Goal: Task Accomplishment & Management: Manage account settings

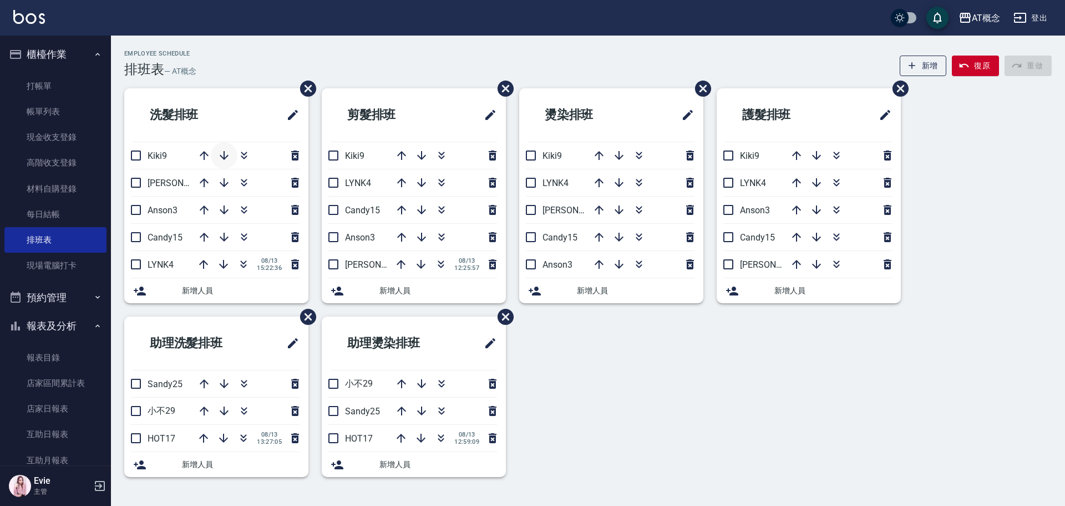
click at [223, 157] on icon "button" at bounding box center [224, 155] width 13 height 13
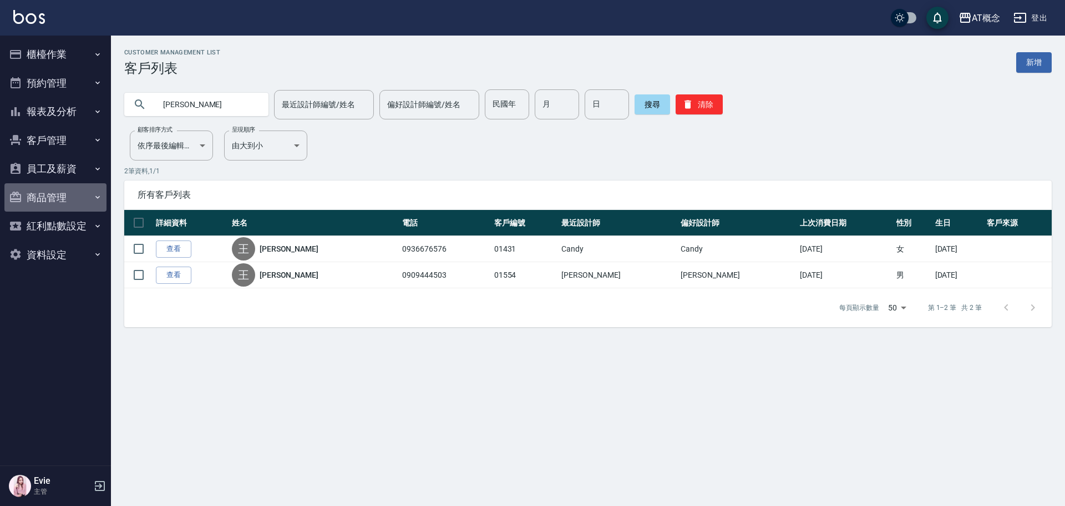
click at [42, 200] on button "商品管理" at bounding box center [55, 197] width 102 height 29
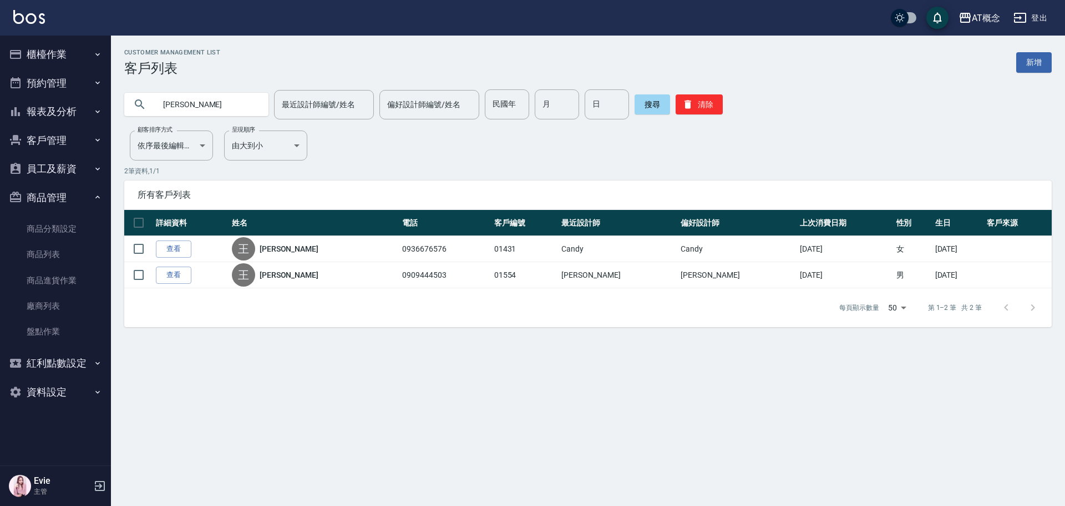
click at [215, 100] on input "[PERSON_NAME]" at bounding box center [207, 104] width 104 height 30
type input "王"
click at [47, 252] on link "商品列表" at bounding box center [55, 254] width 102 height 26
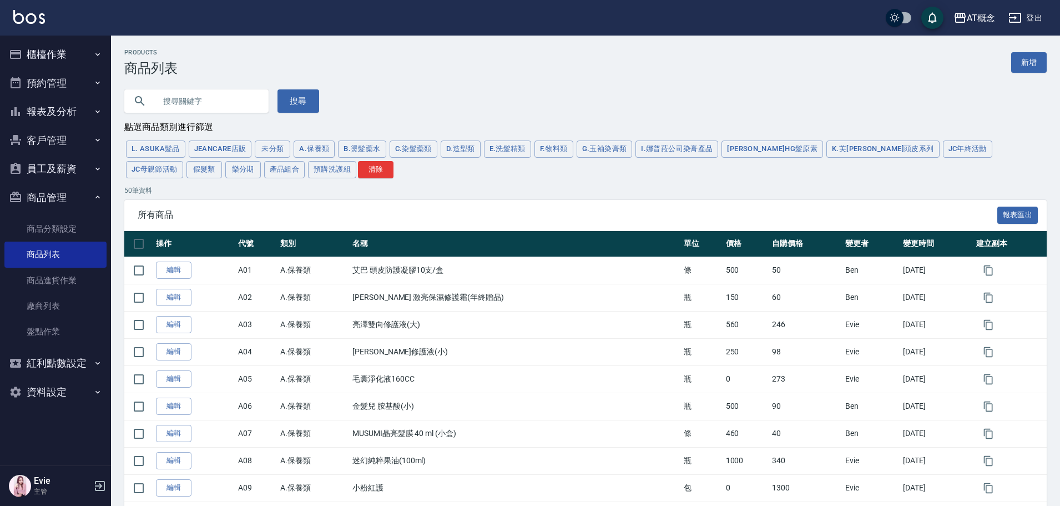
click at [190, 96] on input "text" at bounding box center [207, 101] width 104 height 30
type input "咪"
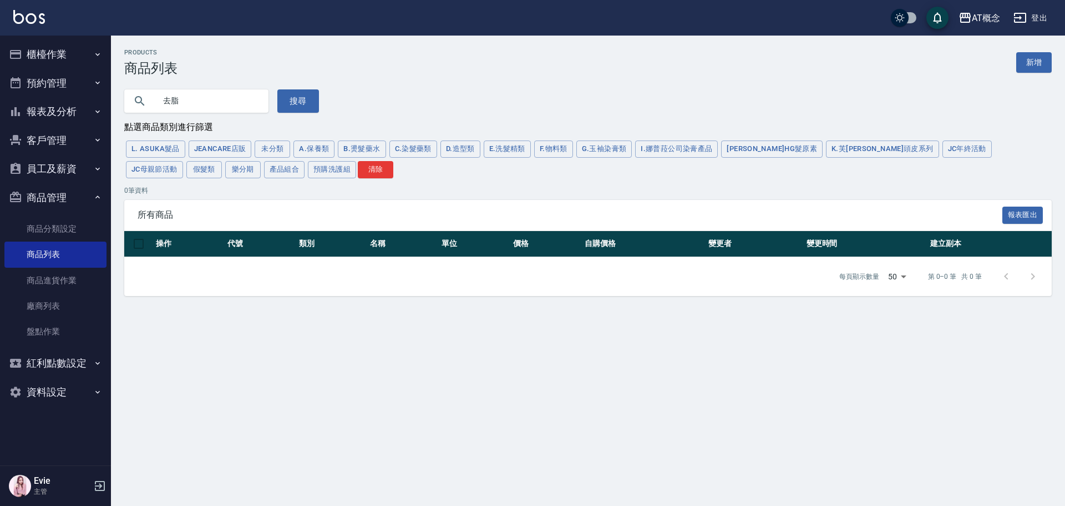
type input "去脂"
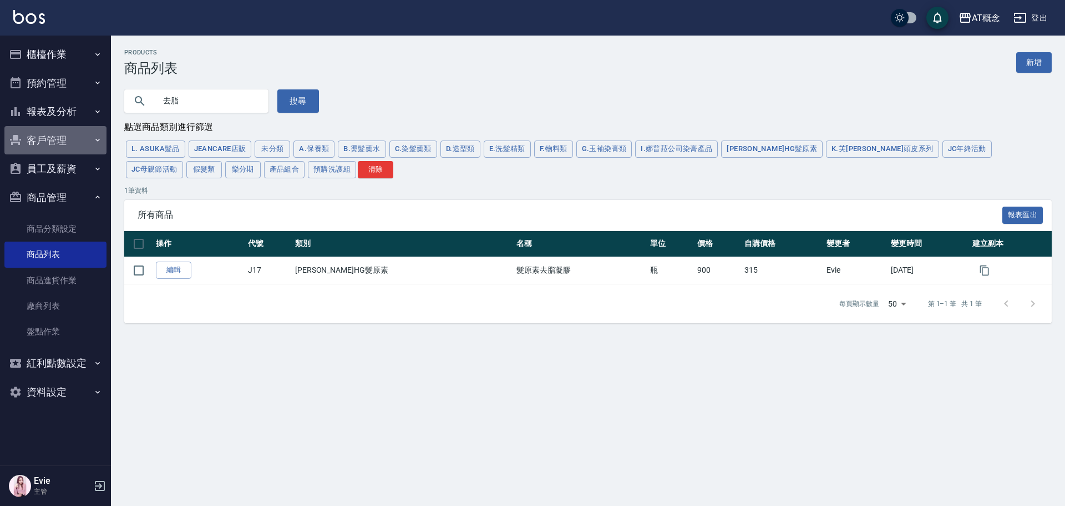
click at [57, 142] on button "客戶管理" at bounding box center [55, 140] width 102 height 29
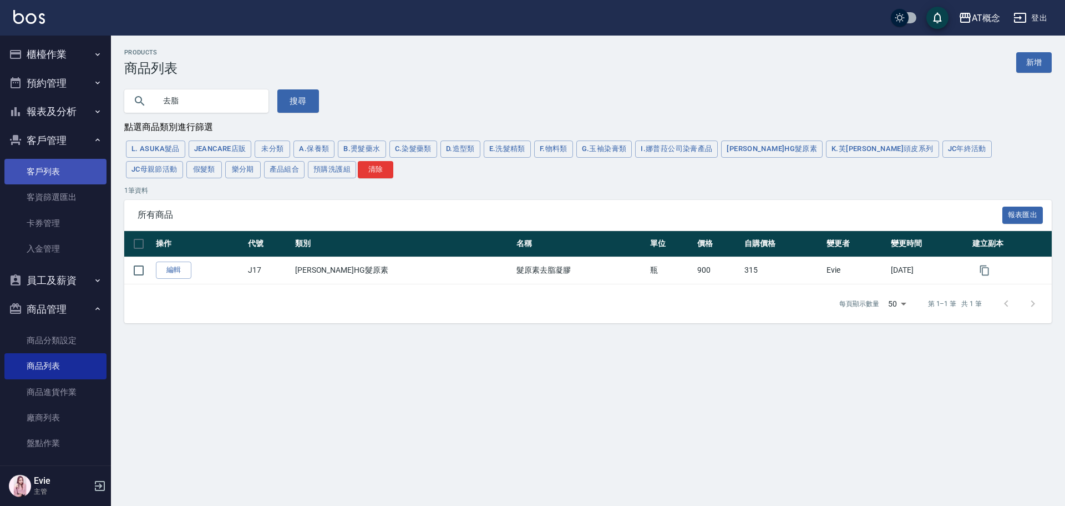
click at [56, 165] on link "客戶列表" at bounding box center [55, 172] width 102 height 26
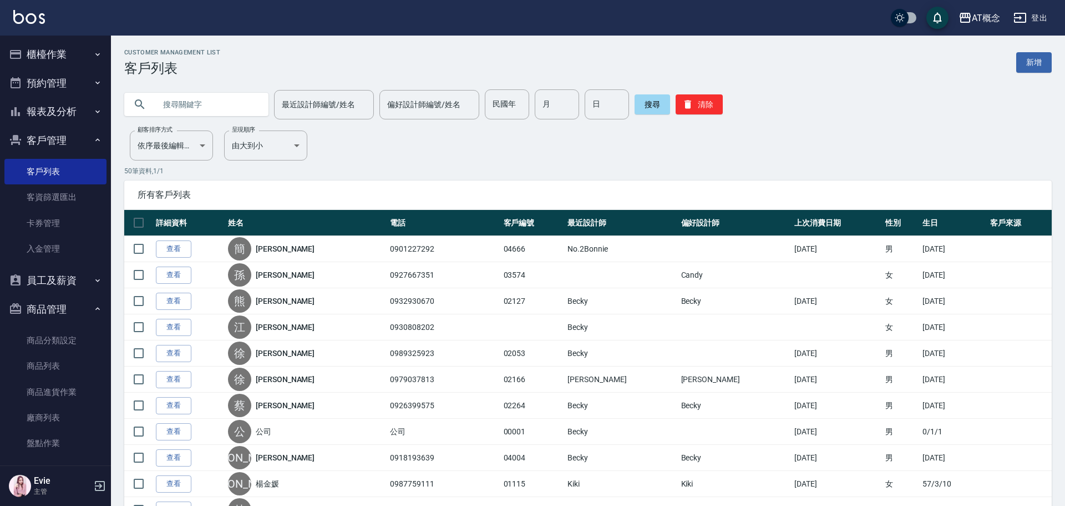
click at [169, 101] on input "text" at bounding box center [207, 104] width 104 height 30
type input "[PERSON_NAME]"
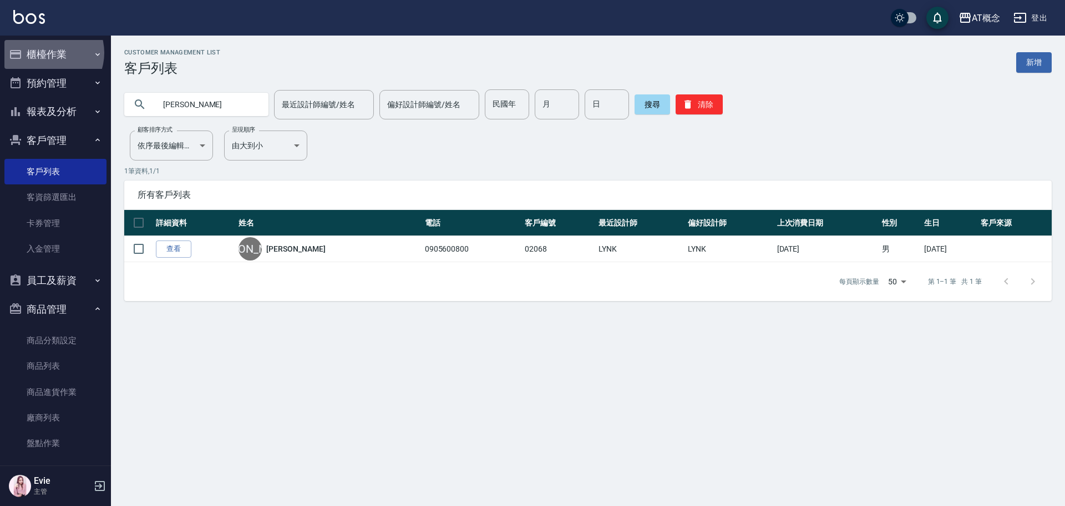
click at [49, 53] on button "櫃檯作業" at bounding box center [55, 54] width 102 height 29
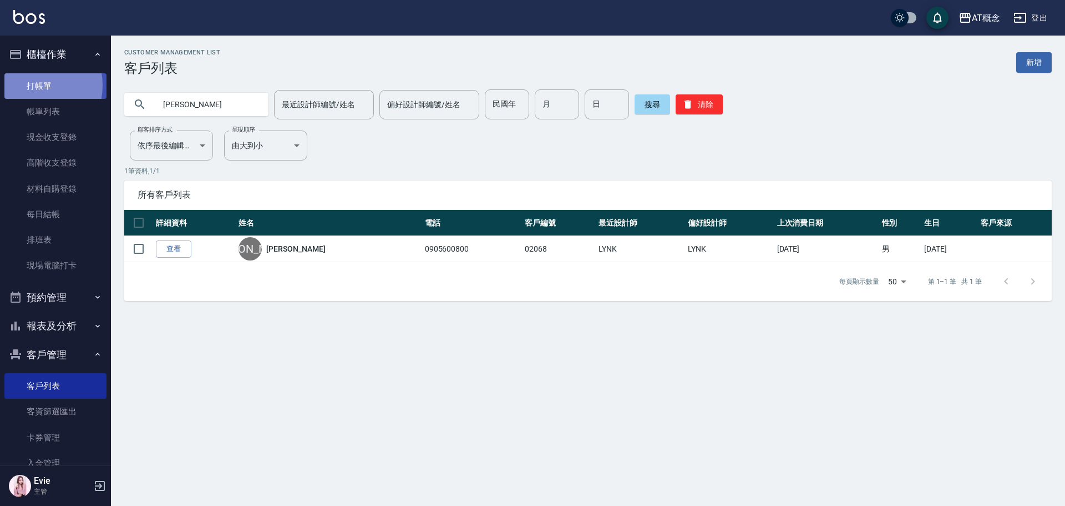
click at [32, 85] on link "打帳單" at bounding box center [55, 86] width 102 height 26
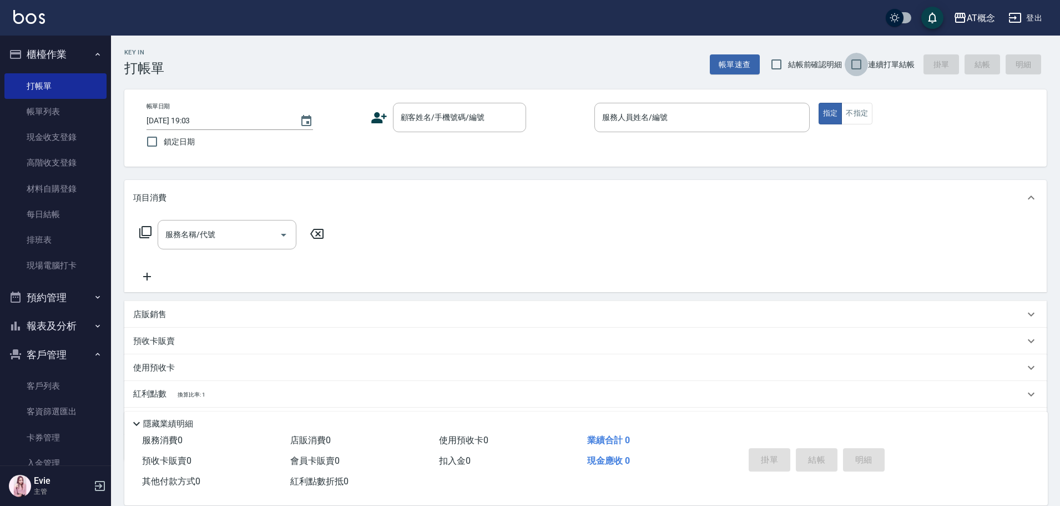
click at [859, 64] on input "連續打單結帳" at bounding box center [856, 64] width 23 height 23
checkbox input "true"
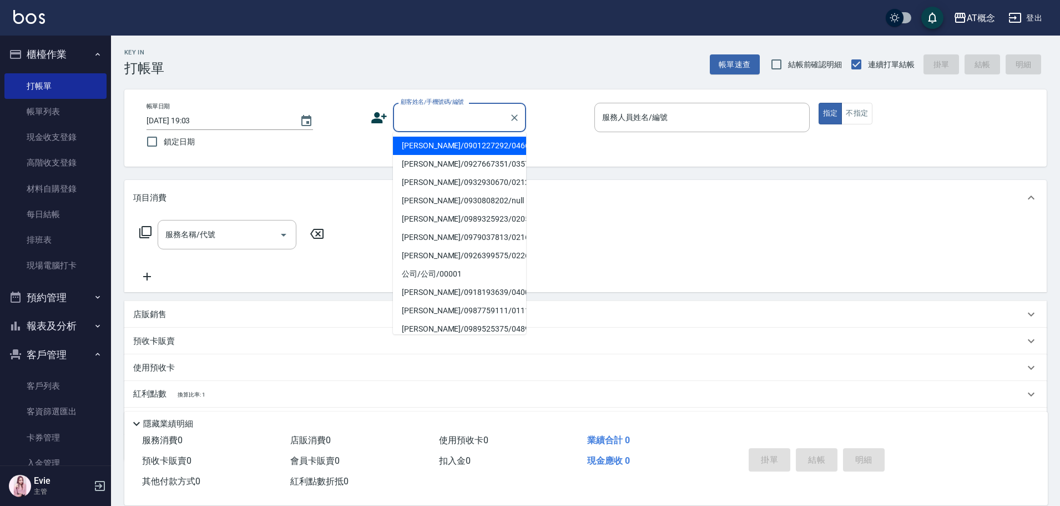
click at [466, 116] on input "顧客姓名/手機號碼/編號" at bounding box center [451, 117] width 107 height 19
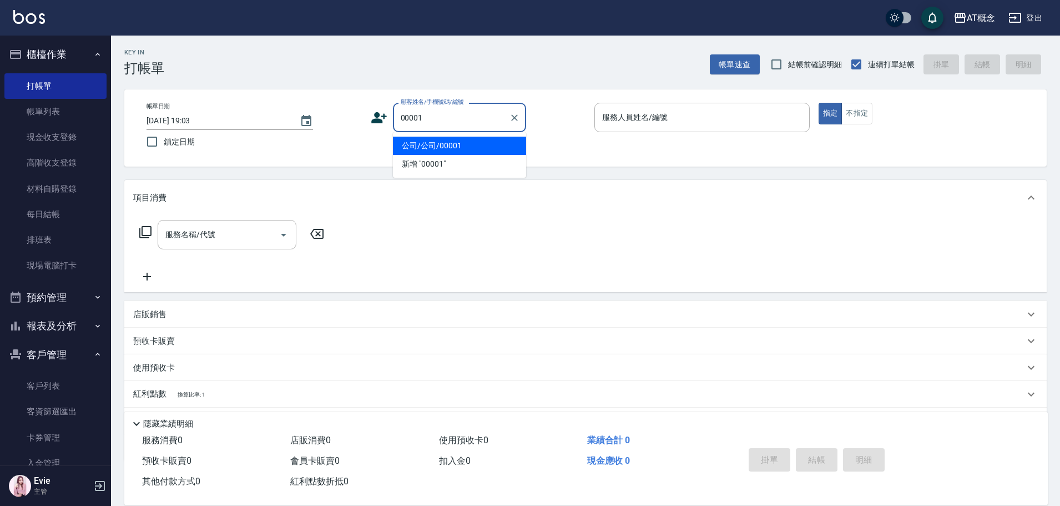
type input "公司/公司/00001"
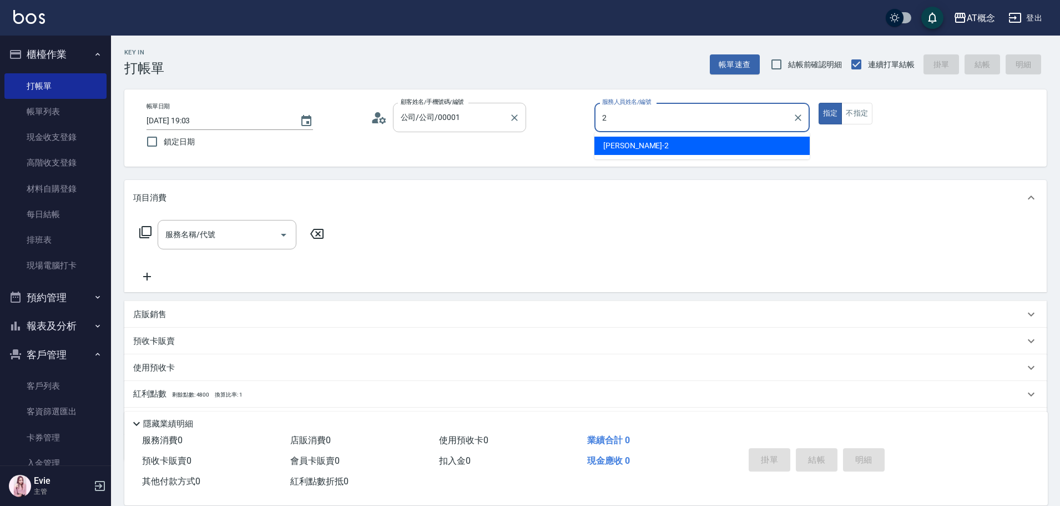
type input "[PERSON_NAME]-2"
type button "true"
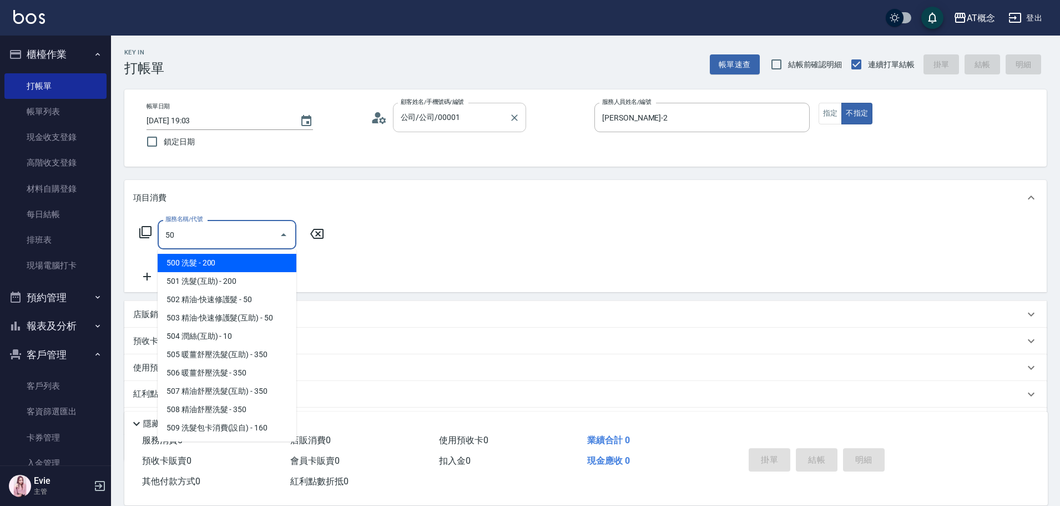
type input "500"
type input "20"
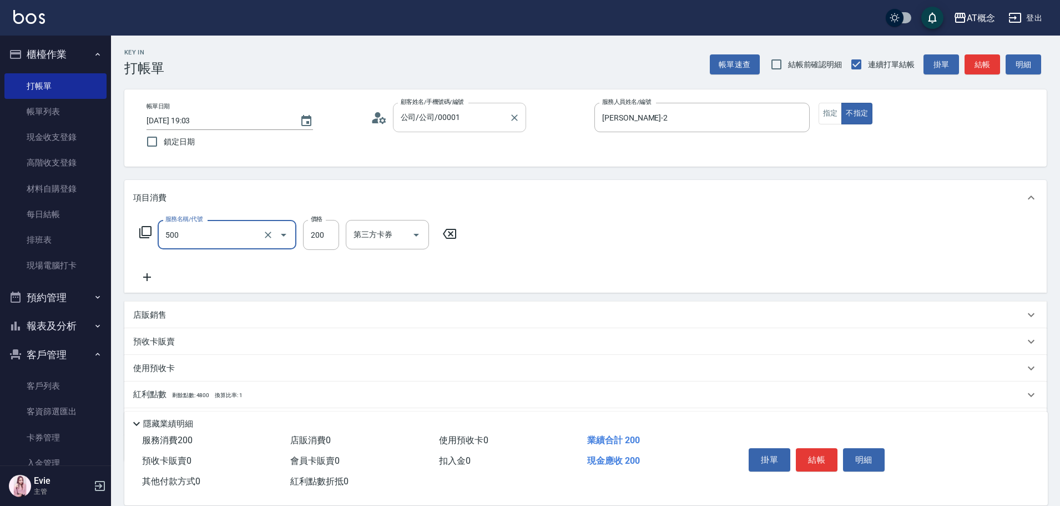
type input "500 洗髮(500)"
type input "0"
type input "25"
type input "20"
type input "250"
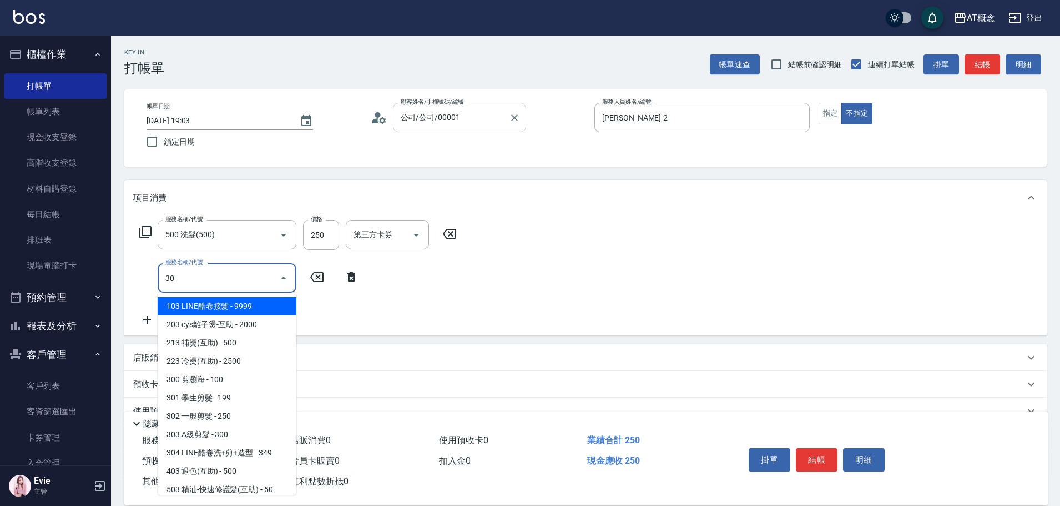
type input "303"
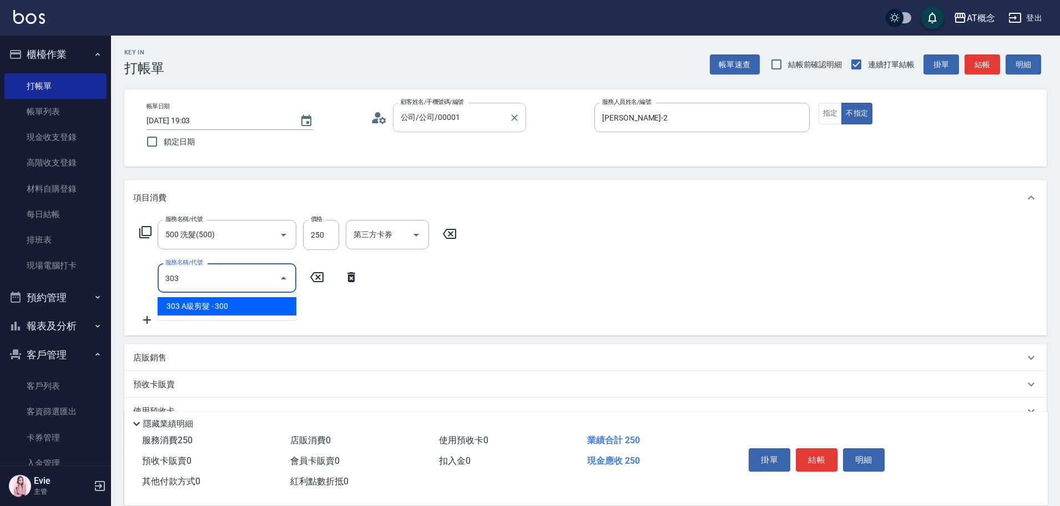
type input "50"
type input "303 A級剪髮(303)"
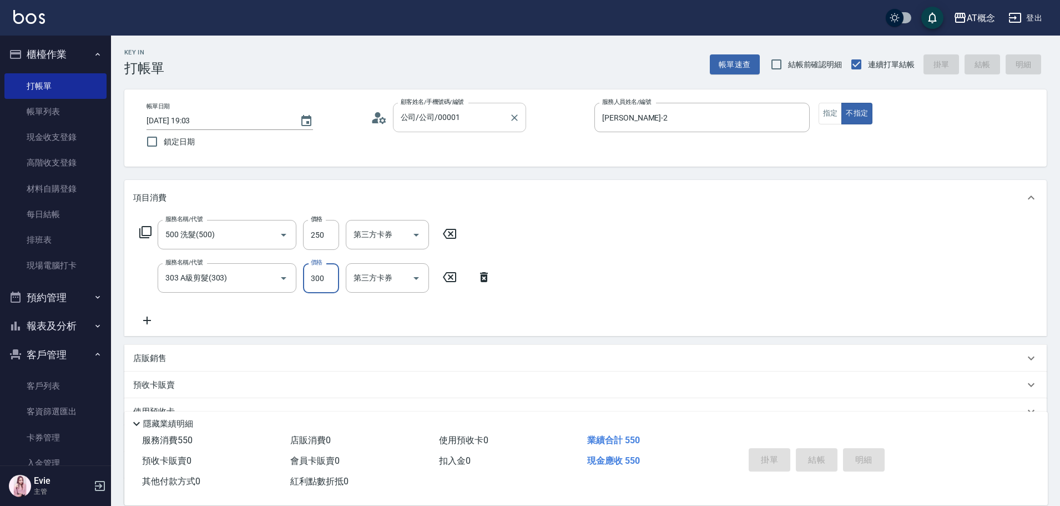
type input "0"
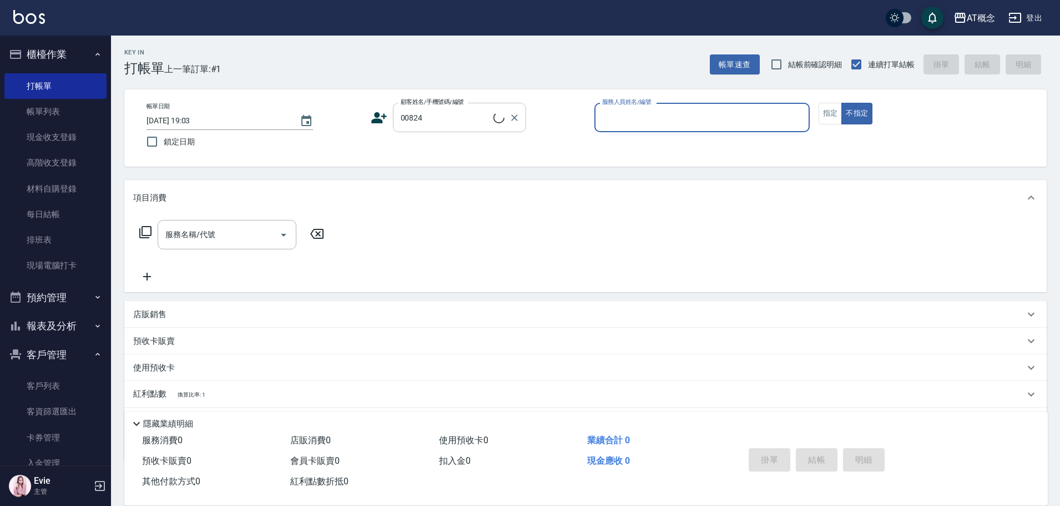
type input "[PERSON_NAME]/0930808202/00824"
type input "Becky-13"
click at [841, 103] on button "不指定" at bounding box center [856, 114] width 31 height 22
type button "false"
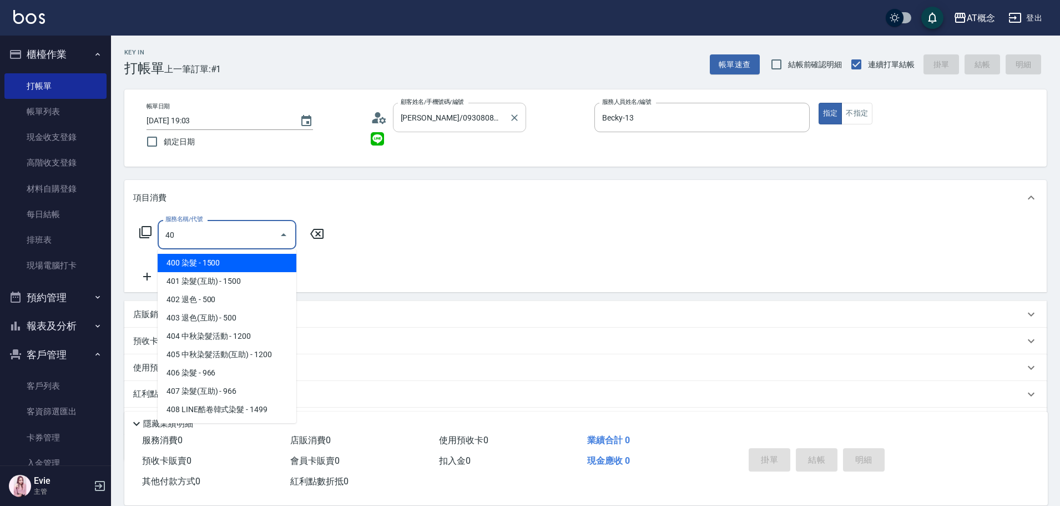
type input "400"
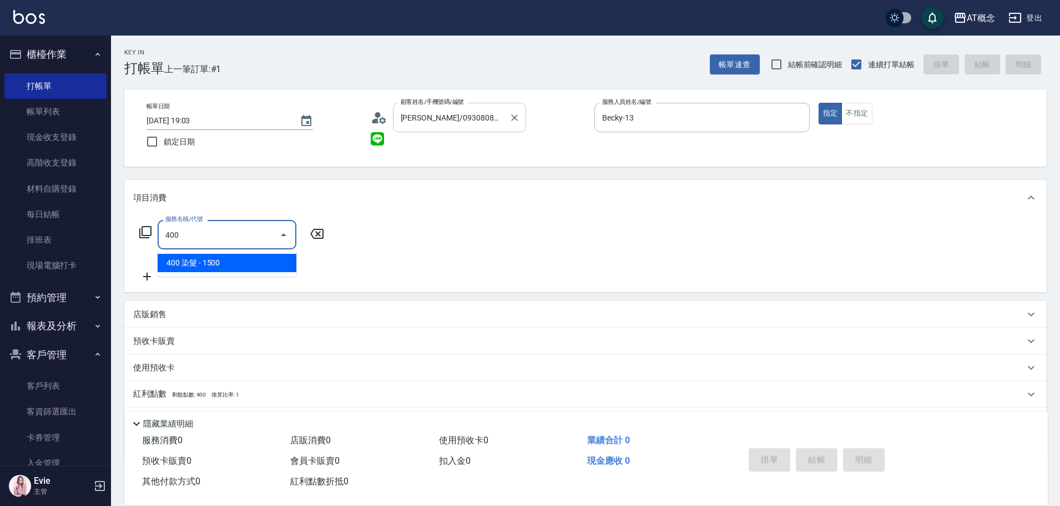
type input "150"
type input "400 染髮(400)"
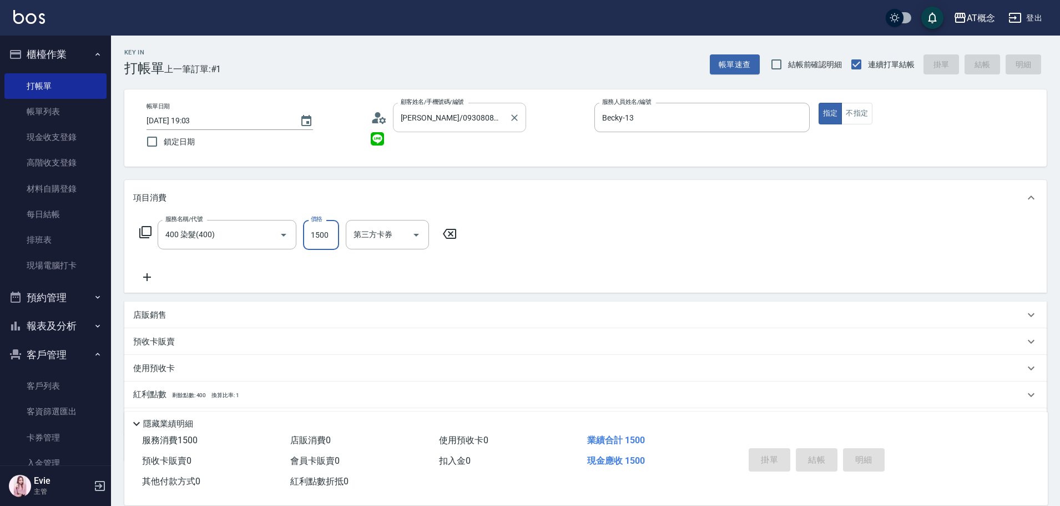
type input "0"
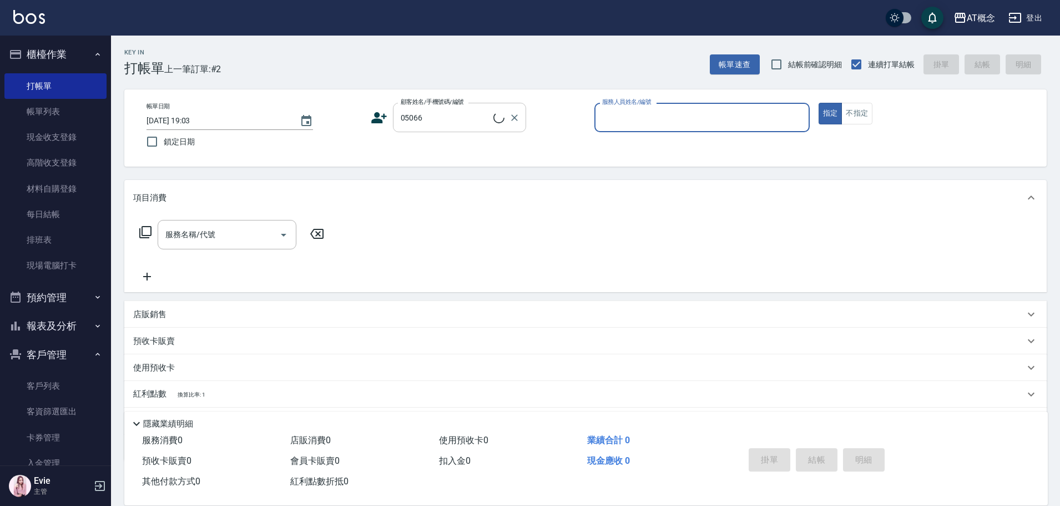
type input "[PERSON_NAME]/0955113940/05066"
type input "Becky-13"
click at [819, 103] on button "指定" at bounding box center [831, 114] width 24 height 22
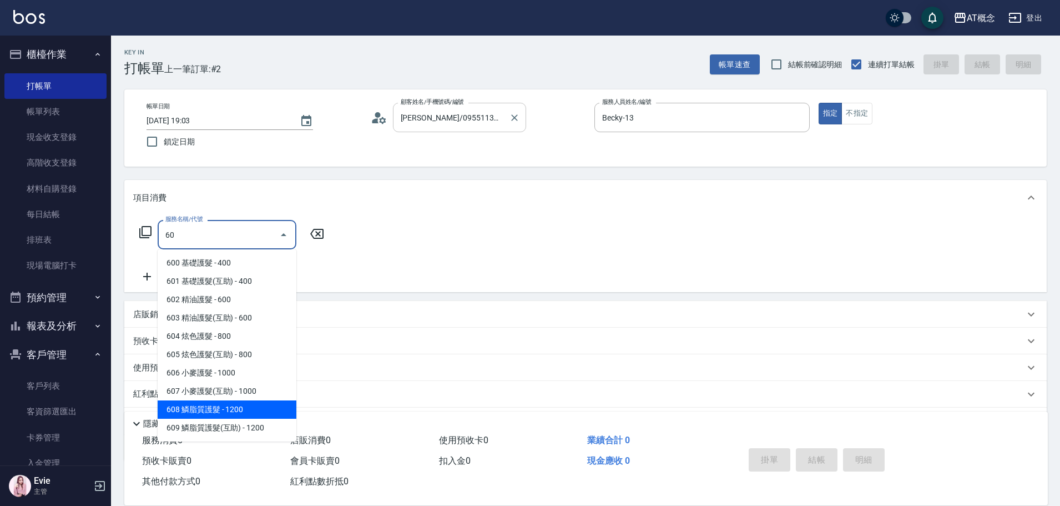
type input "608 鱗脂質護髮(608)"
type input "120"
type input "608 鱗脂質護髮(608)"
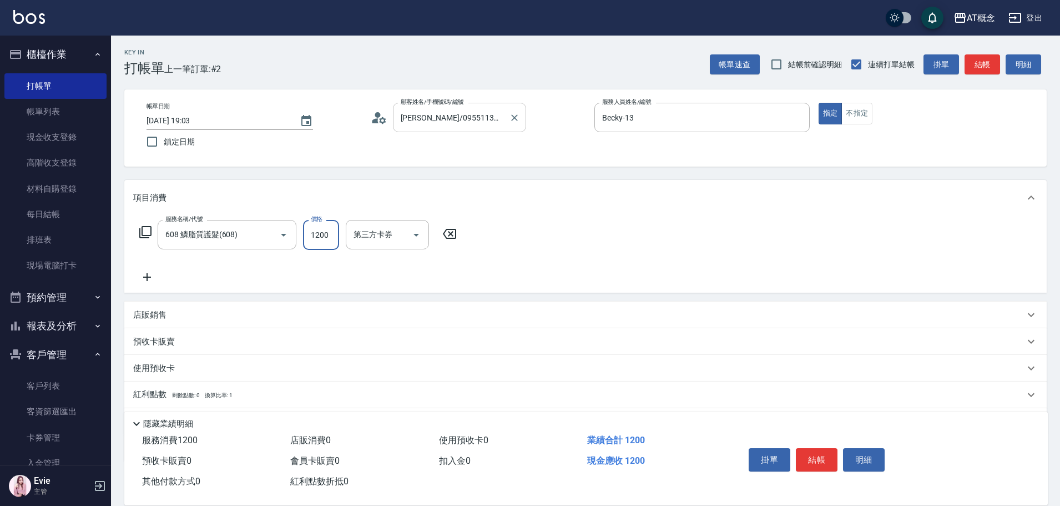
type input "0"
type input "20"
type input "200"
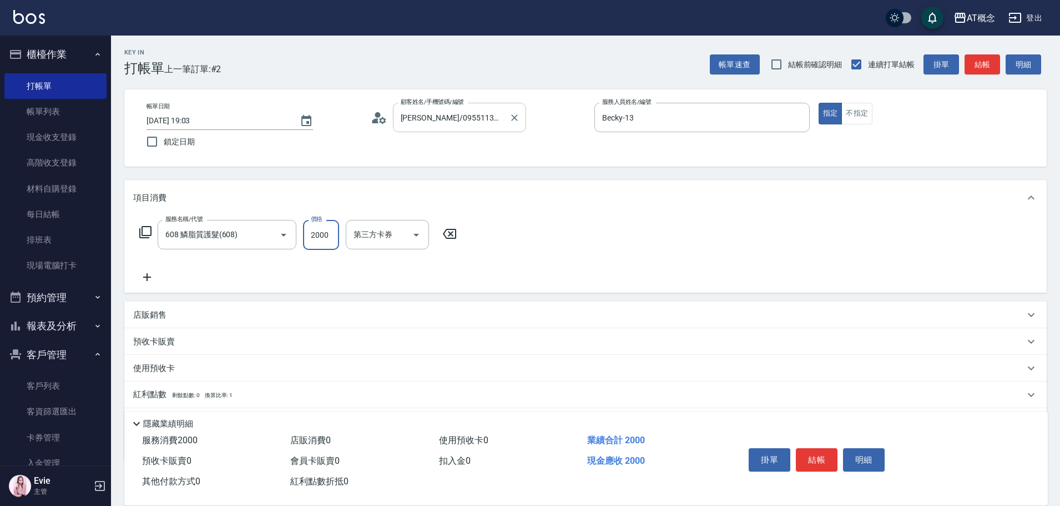
type input "2000"
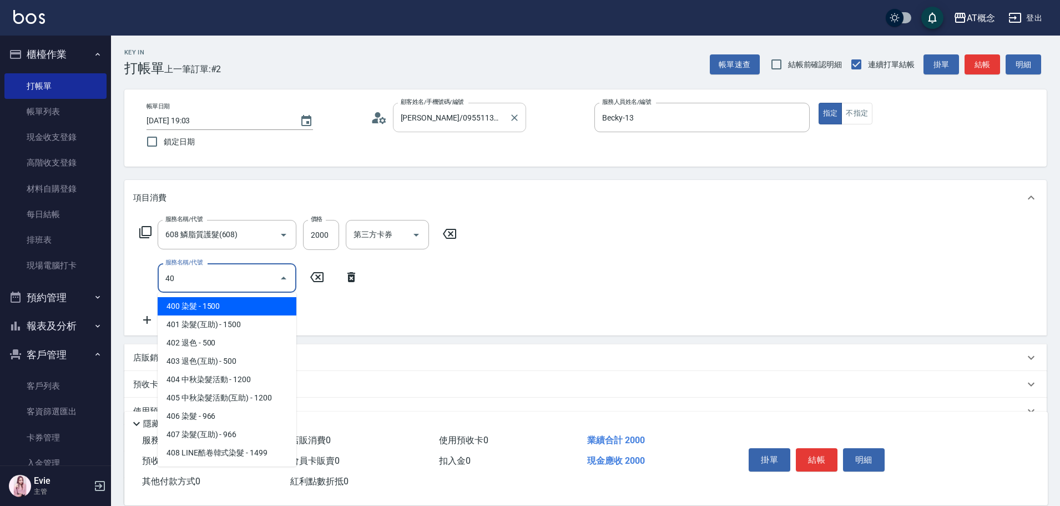
type input "400"
type input "350"
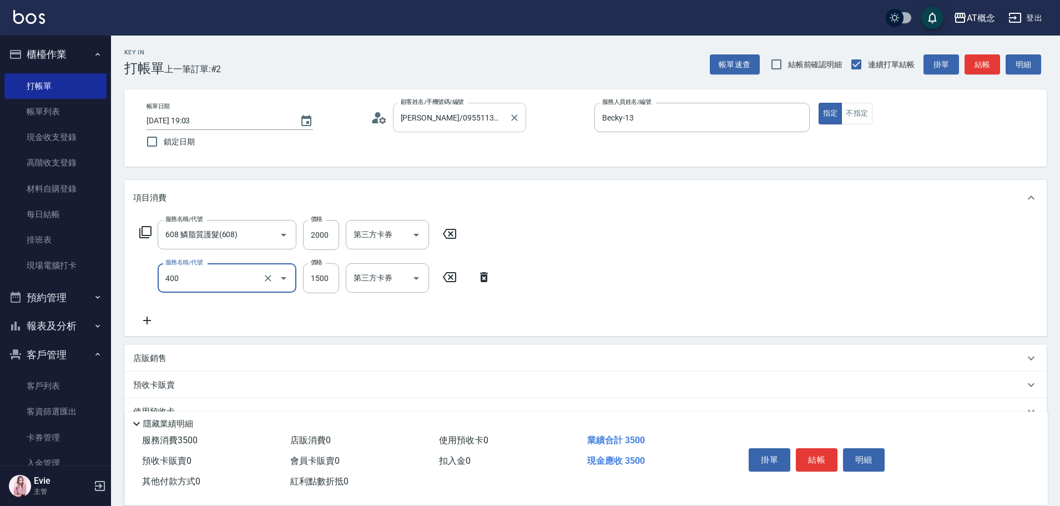
type input "400 染髮(400)"
type input "200"
type input "20"
type input "220"
type input "200"
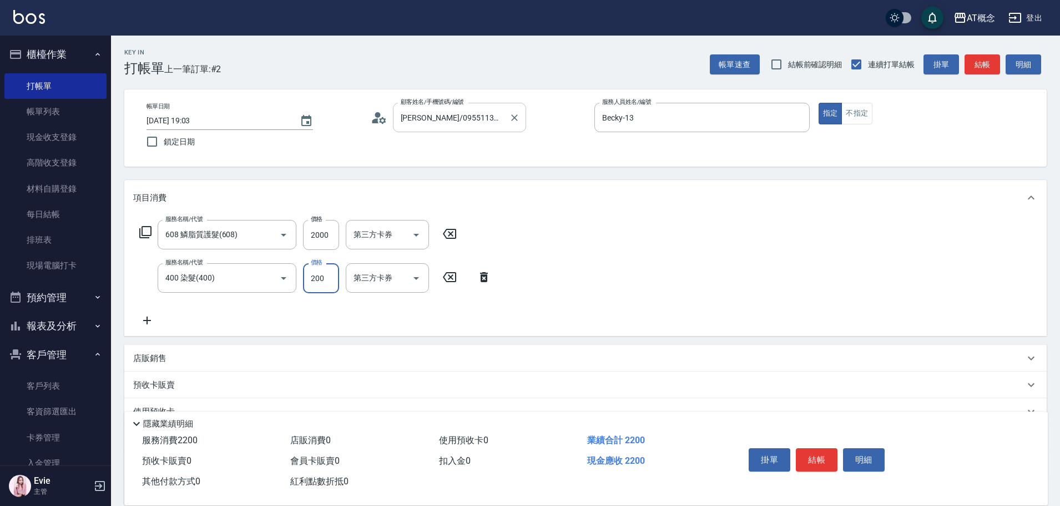
type input "400"
type input "2000"
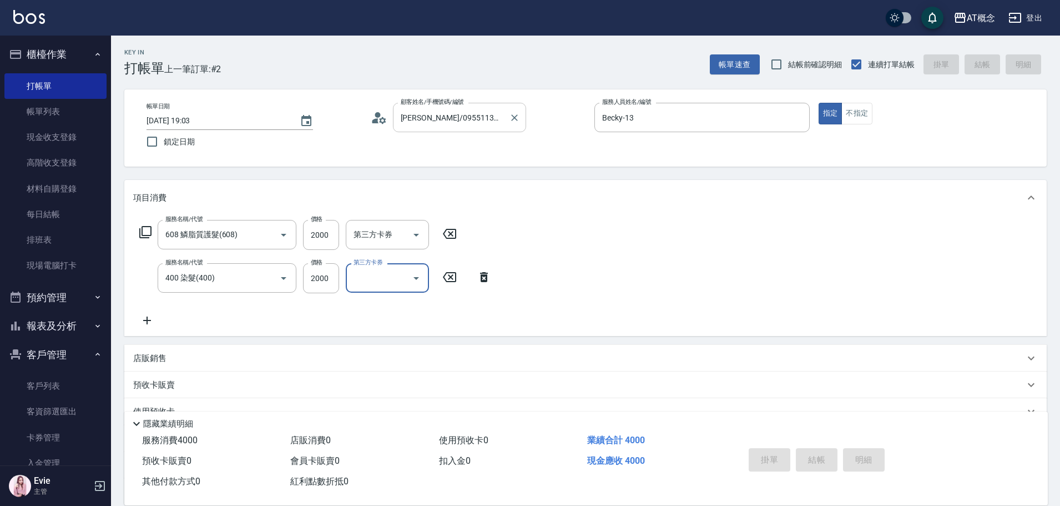
type input "[DATE] 19:04"
type input "0"
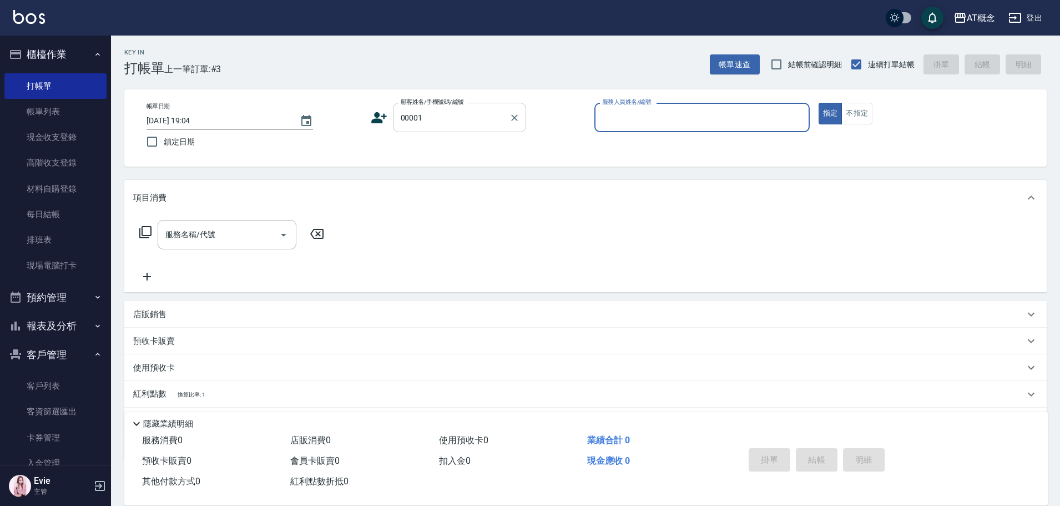
type input "公司/公司/00001"
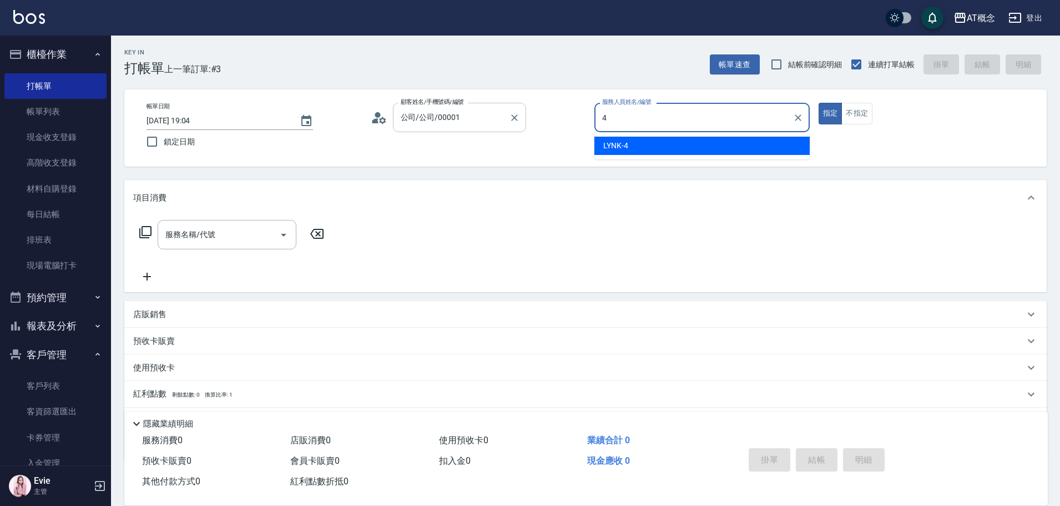
type input "LYNK-4"
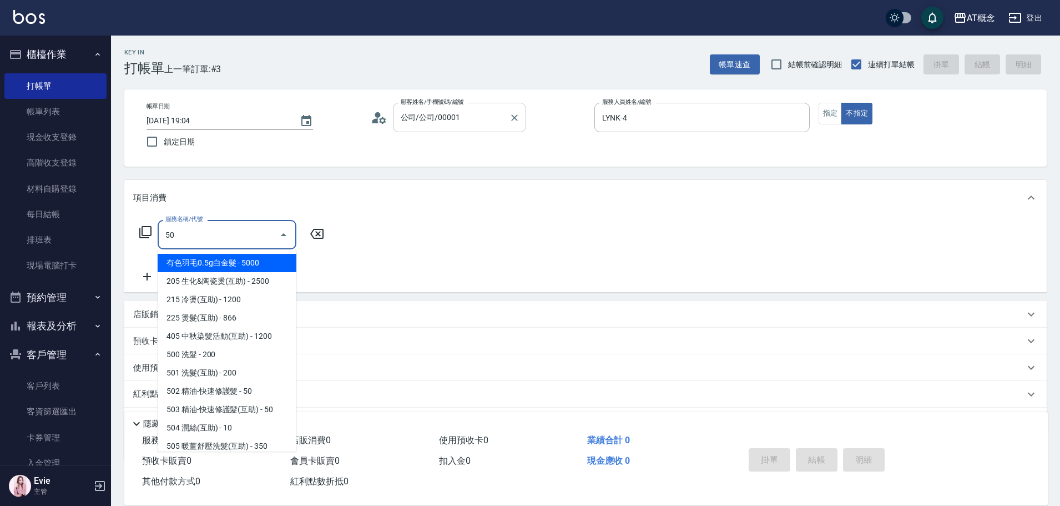
type input "501"
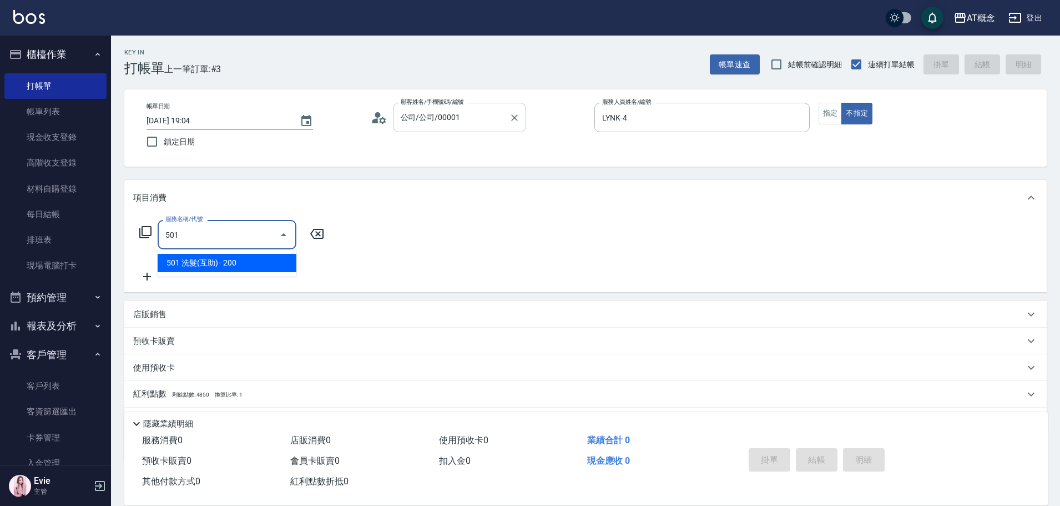
type input "20"
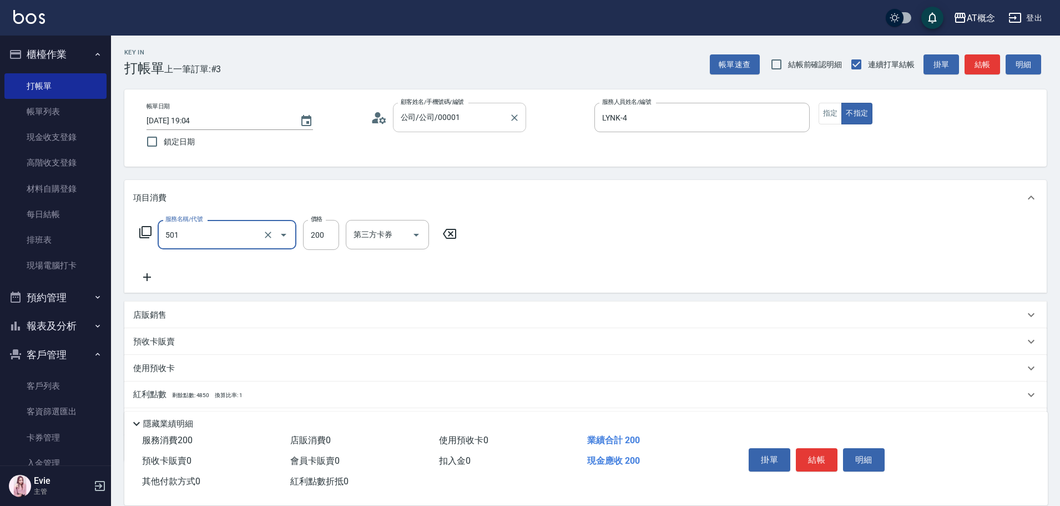
type input "501 洗髮(互助)(501)"
type input "0"
type input "26"
type input "20"
type input "260"
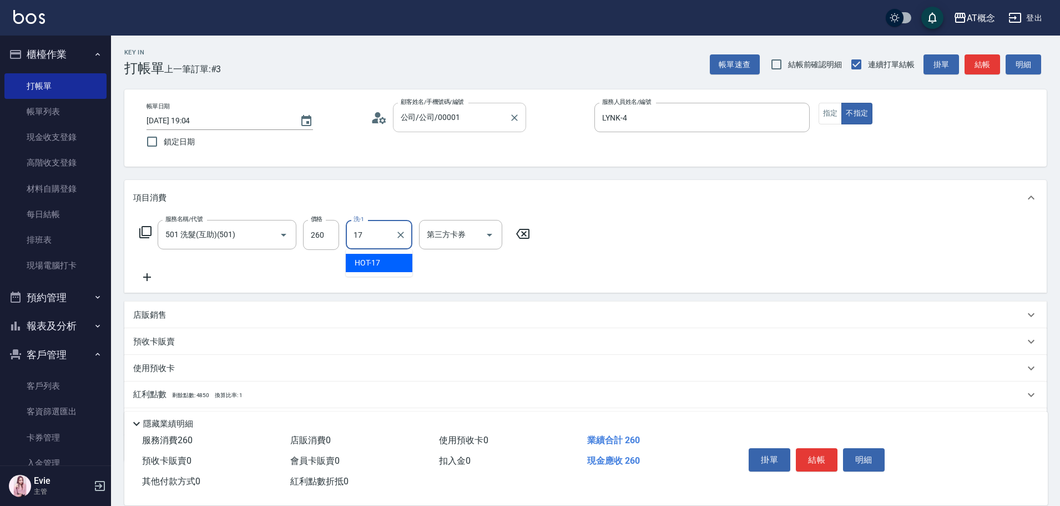
type input "HOT-17"
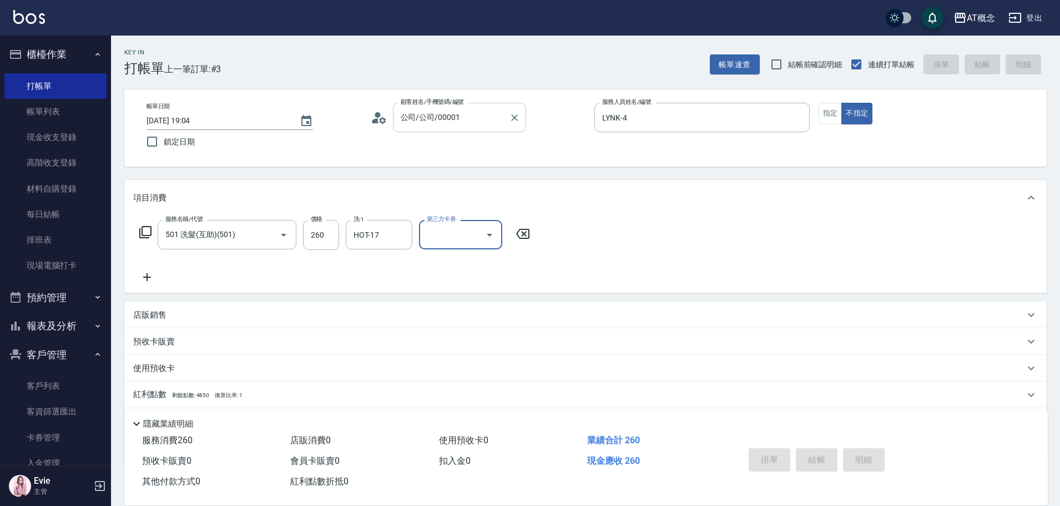
type input "0"
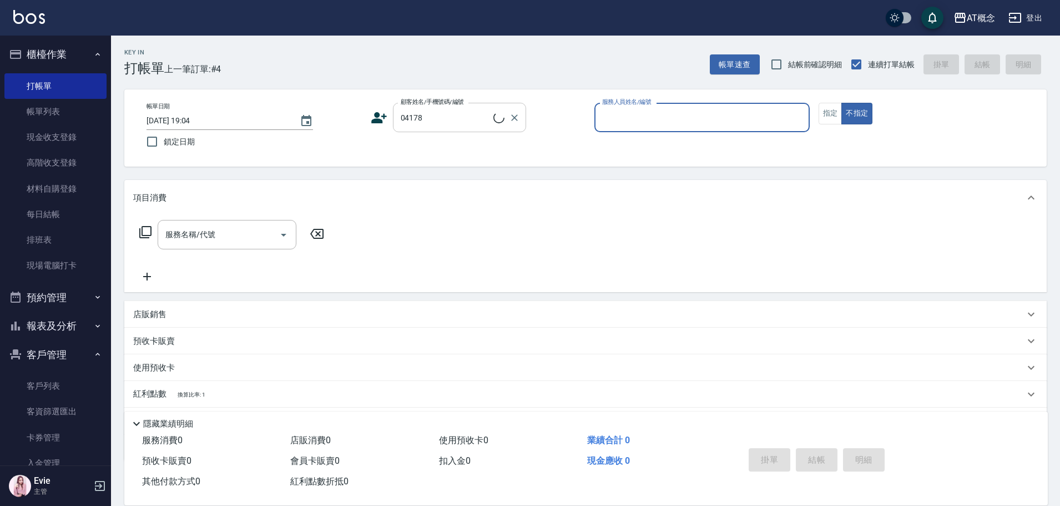
type input "[PERSON_NAME]/0958560821/04178"
type input "LYNK-4"
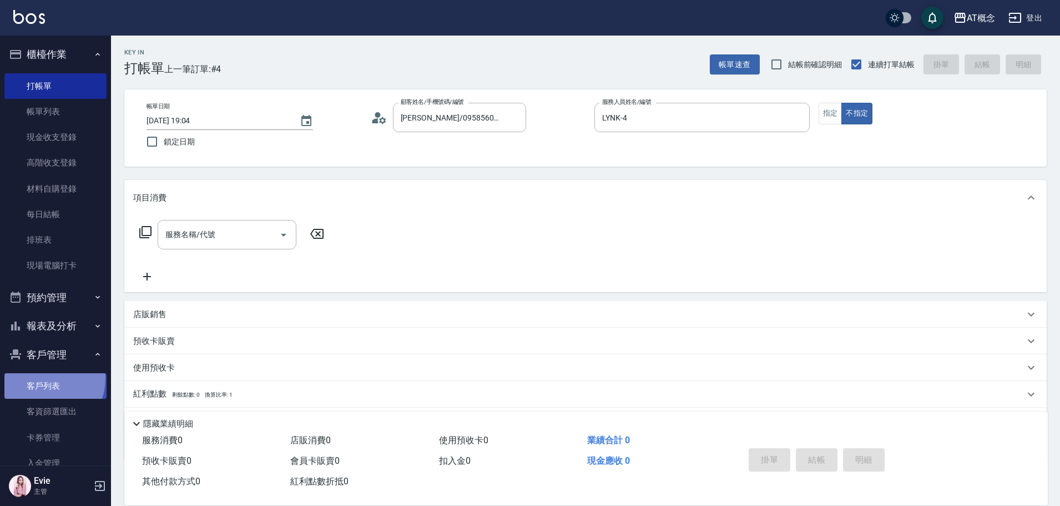
click at [40, 378] on link "客戶列表" at bounding box center [55, 386] width 102 height 26
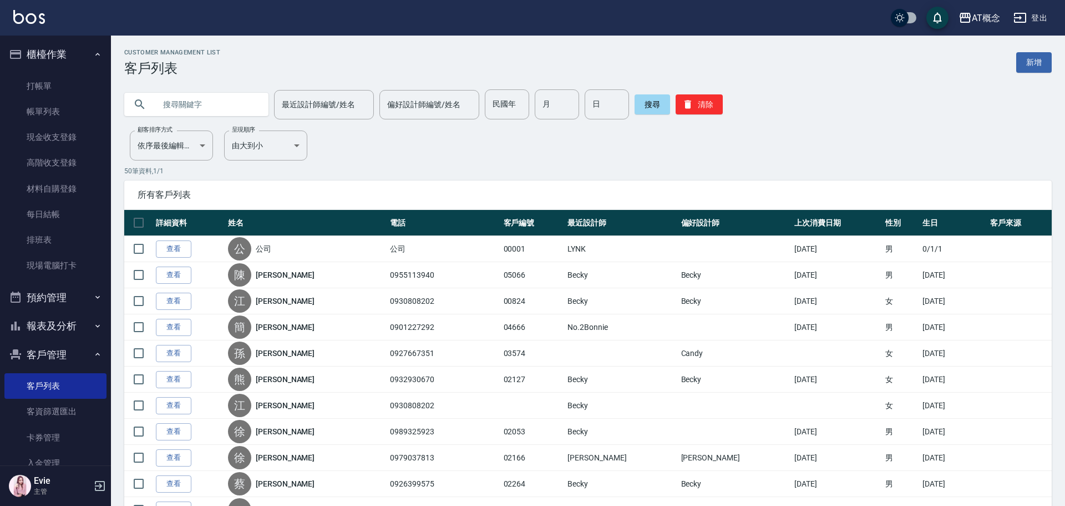
click at [203, 101] on input "text" at bounding box center [207, 104] width 104 height 30
type input "04178"
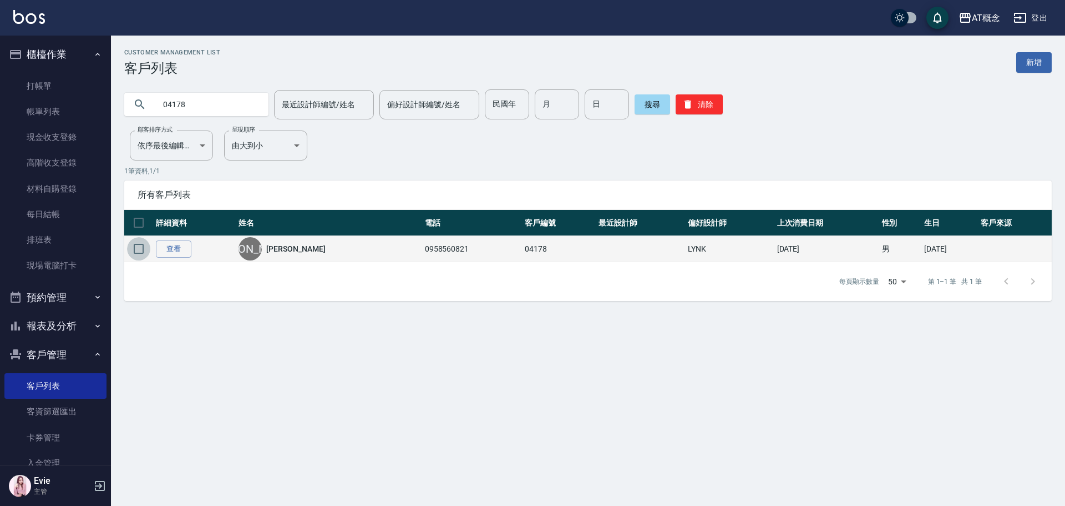
click at [138, 261] on td at bounding box center [138, 249] width 29 height 26
click at [140, 245] on input "checkbox" at bounding box center [138, 248] width 23 height 23
checkbox input "true"
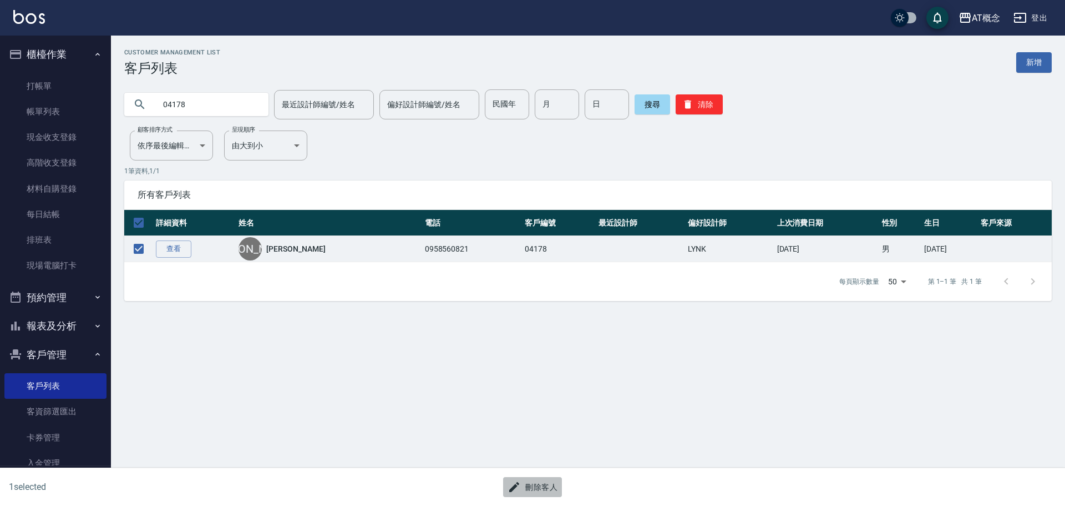
click at [544, 487] on button "刪除客人" at bounding box center [532, 487] width 59 height 21
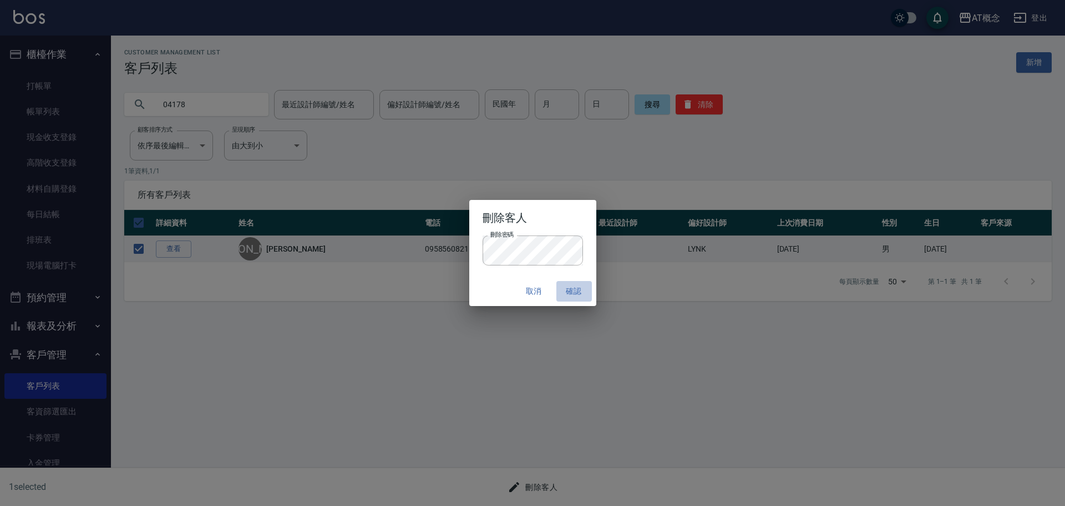
drag, startPoint x: 568, startPoint y: 290, endPoint x: 568, endPoint y: 296, distance: 6.1
click at [568, 290] on button "確認" at bounding box center [575, 291] width 36 height 21
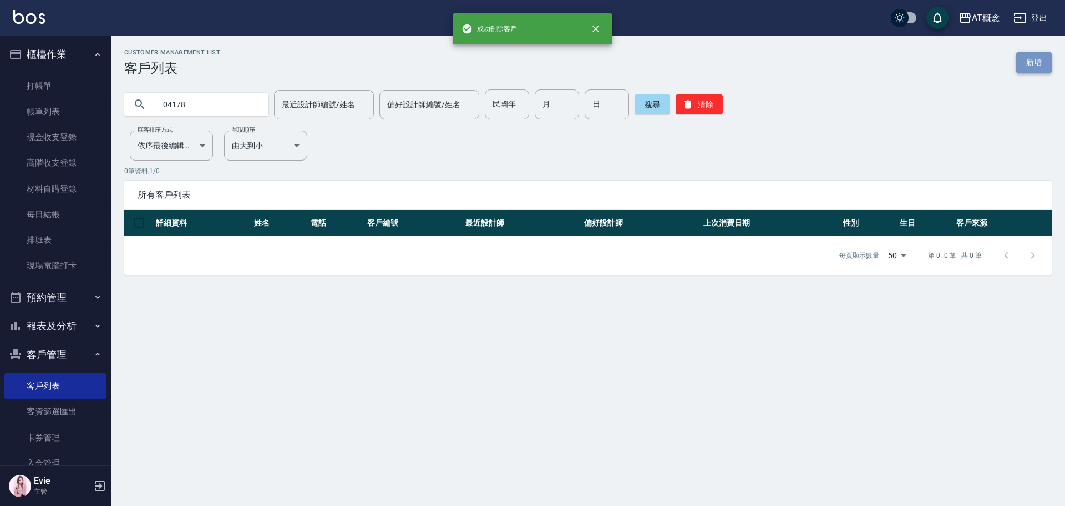
click at [1030, 65] on link "新增" at bounding box center [1035, 62] width 36 height 21
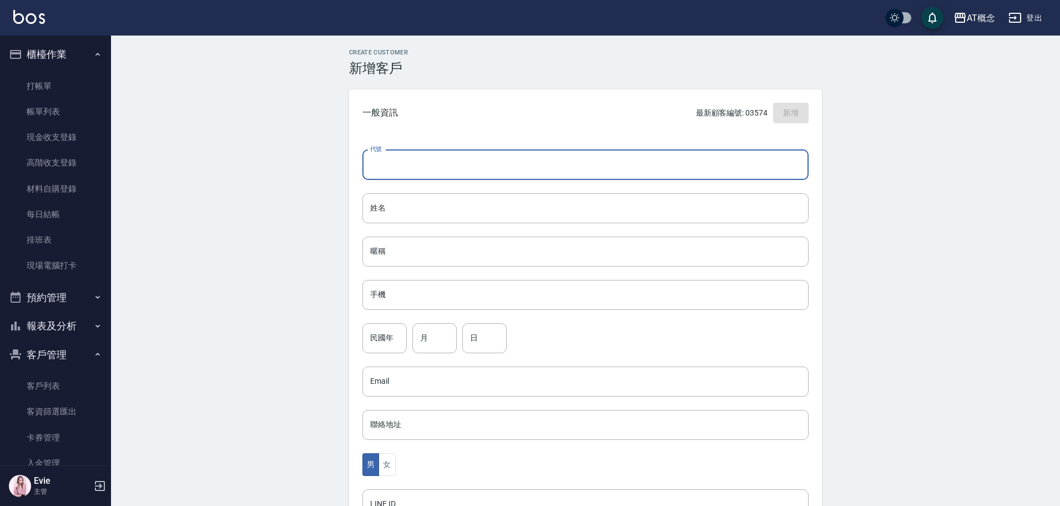
click at [470, 163] on input "代號" at bounding box center [585, 165] width 446 height 30
type input "04178"
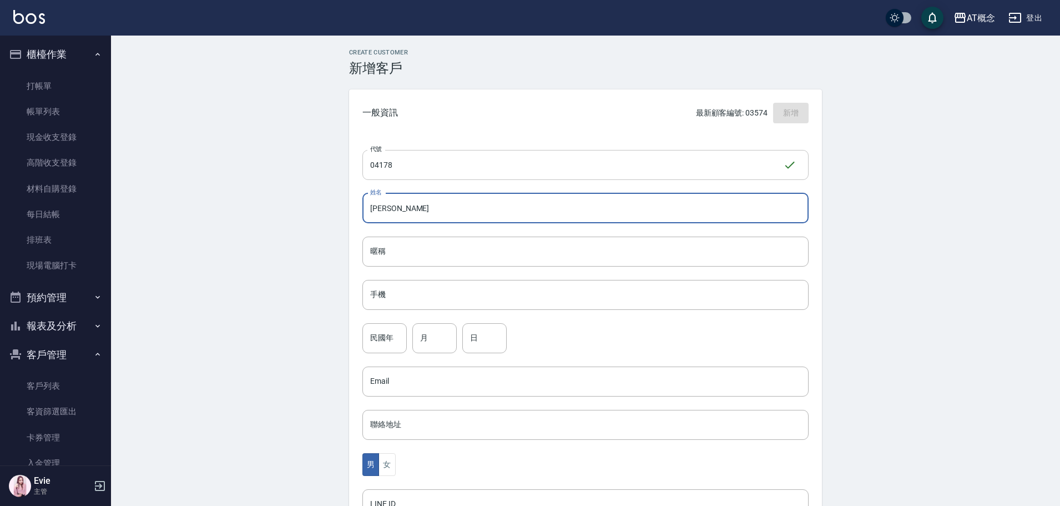
type input "[PERSON_NAME]"
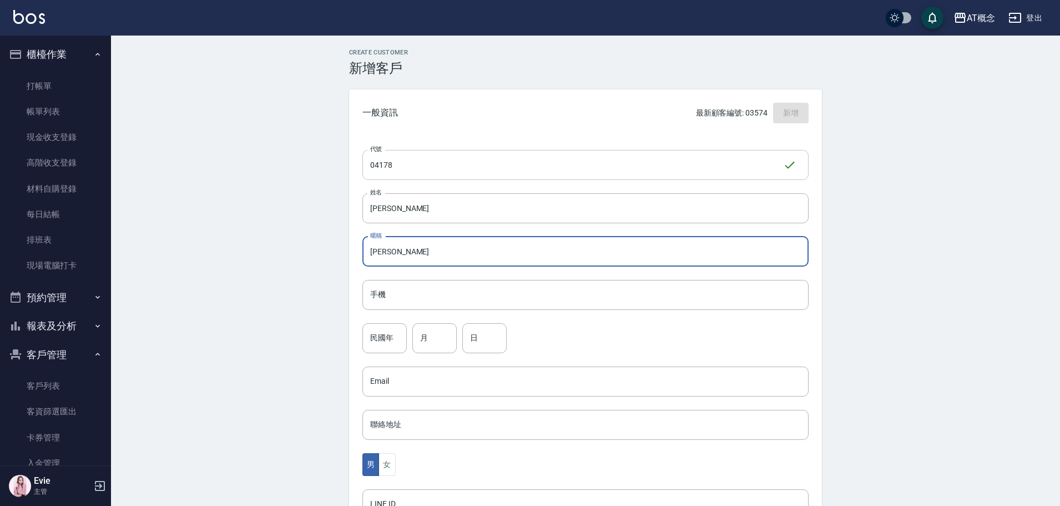
type input "[PERSON_NAME]"
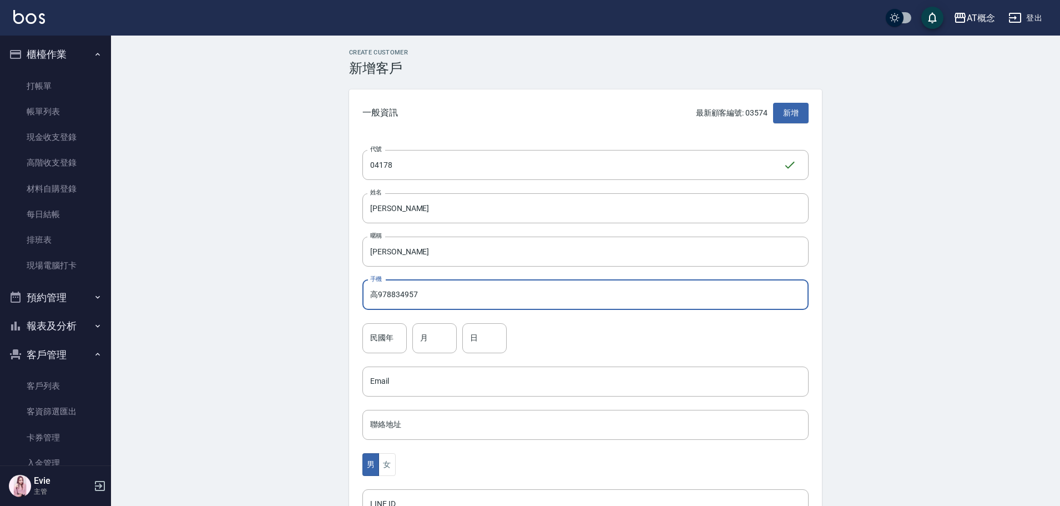
click at [371, 295] on input "高978834957" at bounding box center [585, 295] width 446 height 30
type input "0978834957"
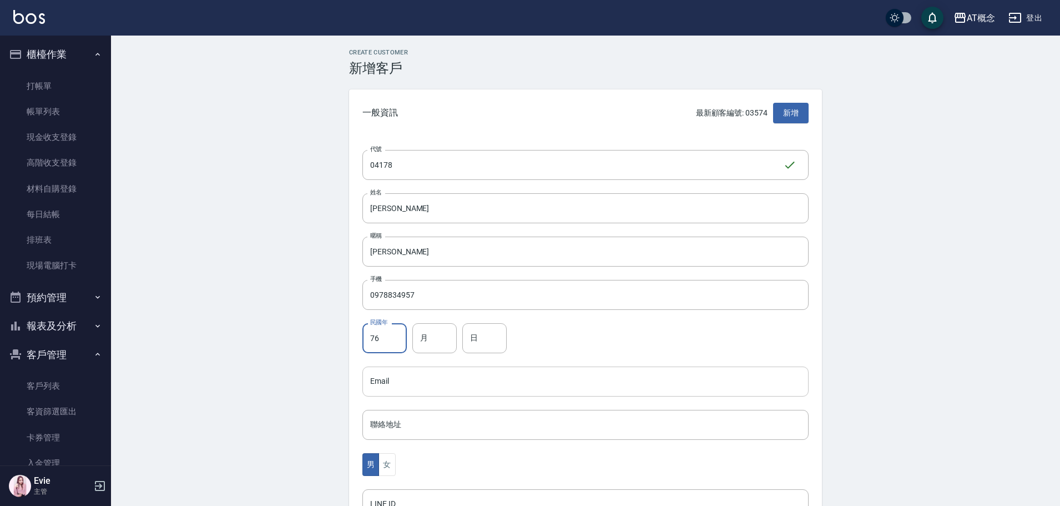
type input "76"
type input "9"
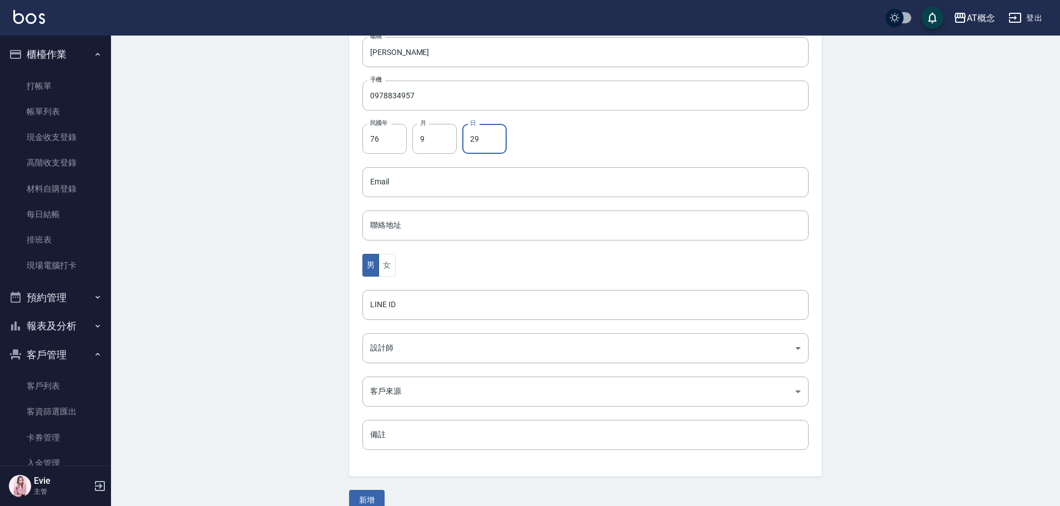
scroll to position [217, 0]
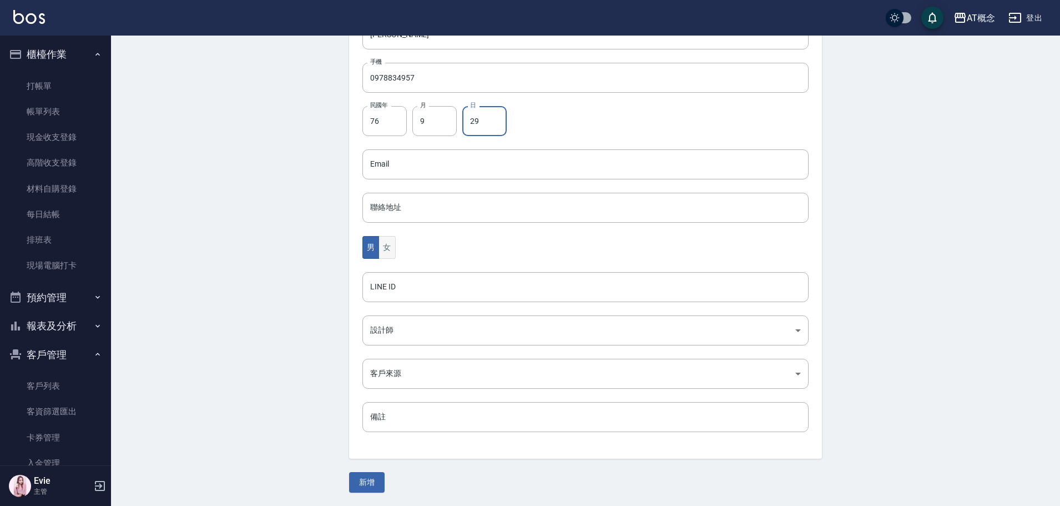
type input "29"
click at [383, 245] on button "女" at bounding box center [386, 247] width 17 height 23
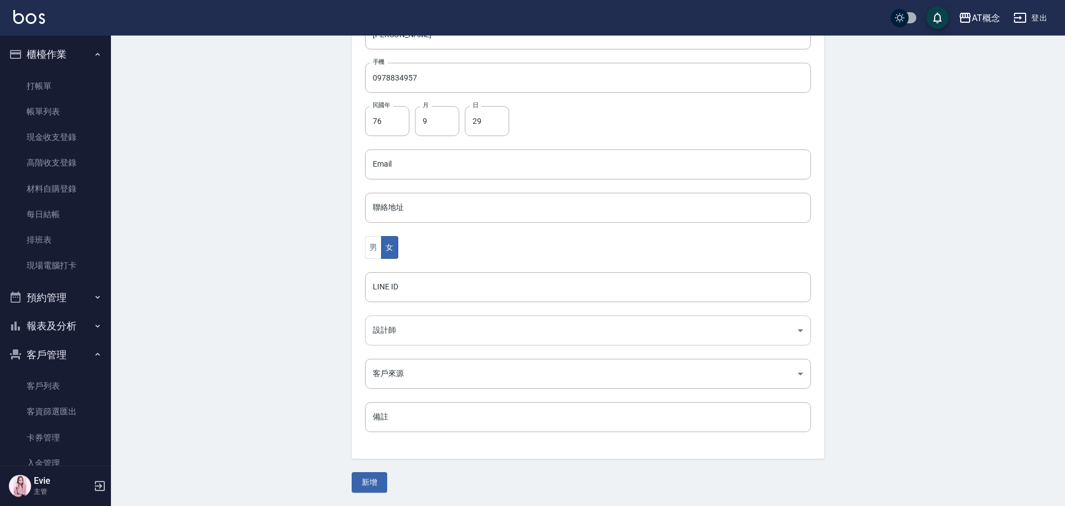
click at [401, 325] on body "AT概念 登出 櫃檯作業 打帳單 帳單列表 現金收支登錄 高階收支登錄 材料自購登錄 每日結帳 排班表 現場電腦打卡 預約管理 預約管理 單日預約紀錄 單週預…" at bounding box center [532, 144] width 1065 height 723
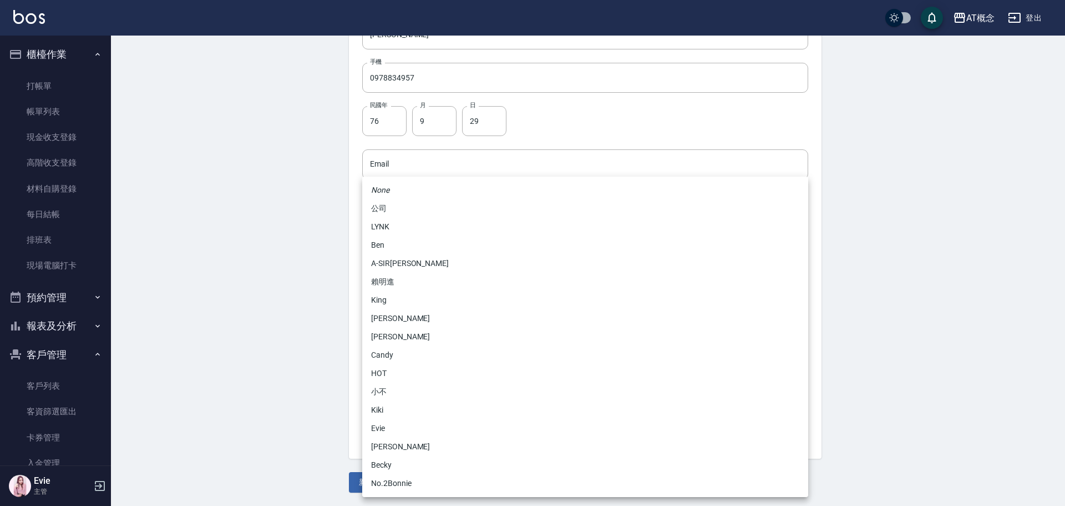
click at [384, 353] on li "Candy" at bounding box center [585, 355] width 446 height 18
type input "95c88325-489e-4505-91c2-94462fb1bea6"
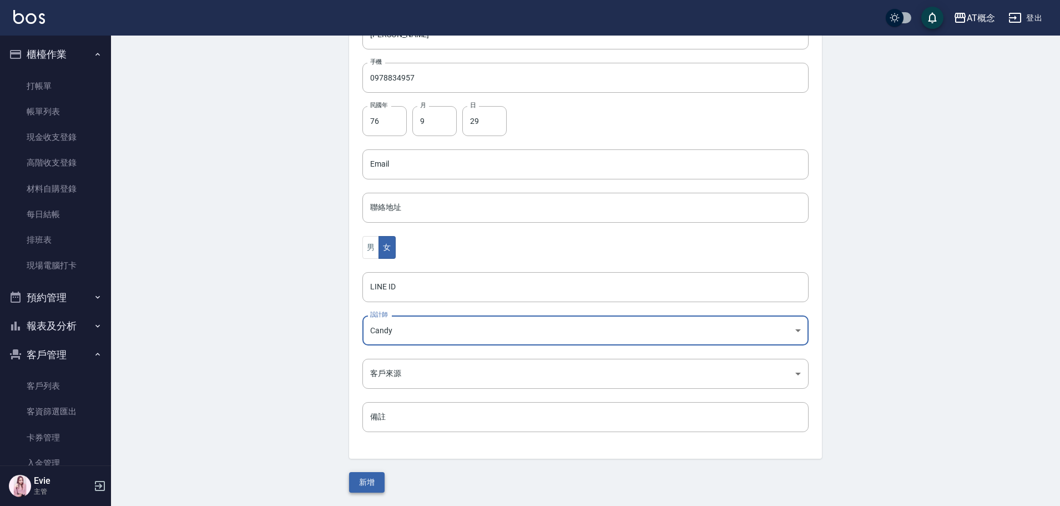
click at [357, 481] on button "新增" at bounding box center [367, 482] width 36 height 21
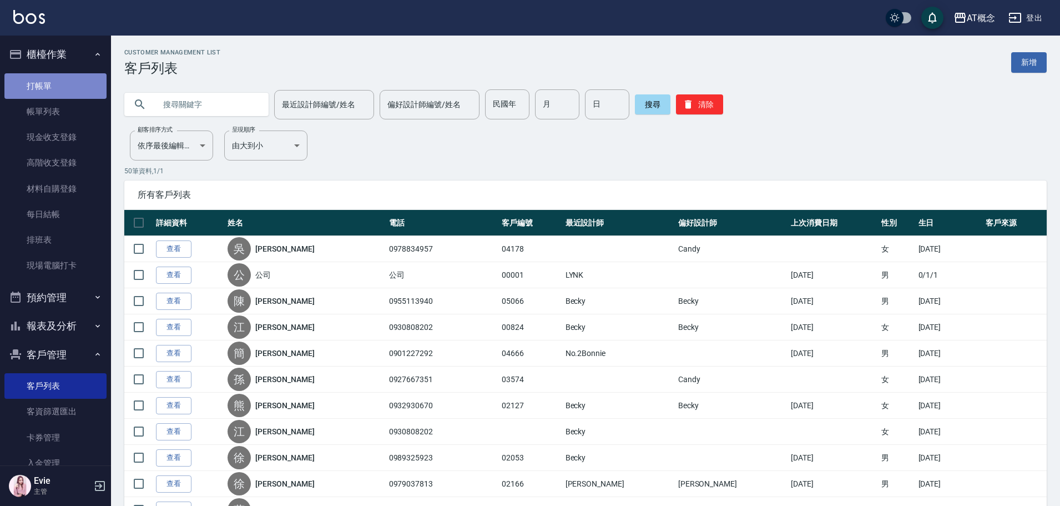
click at [58, 89] on link "打帳單" at bounding box center [55, 86] width 102 height 26
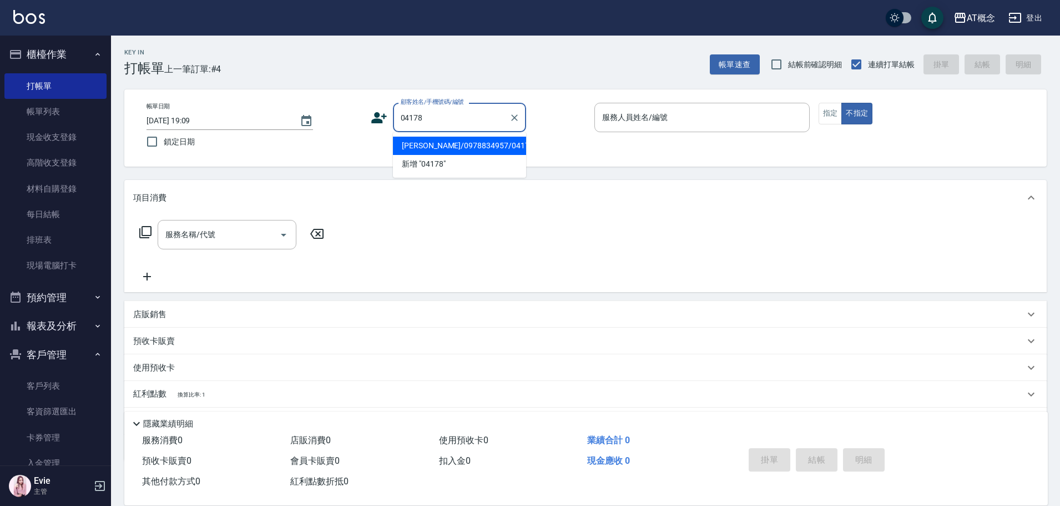
type input "[PERSON_NAME]/0978834957/04178"
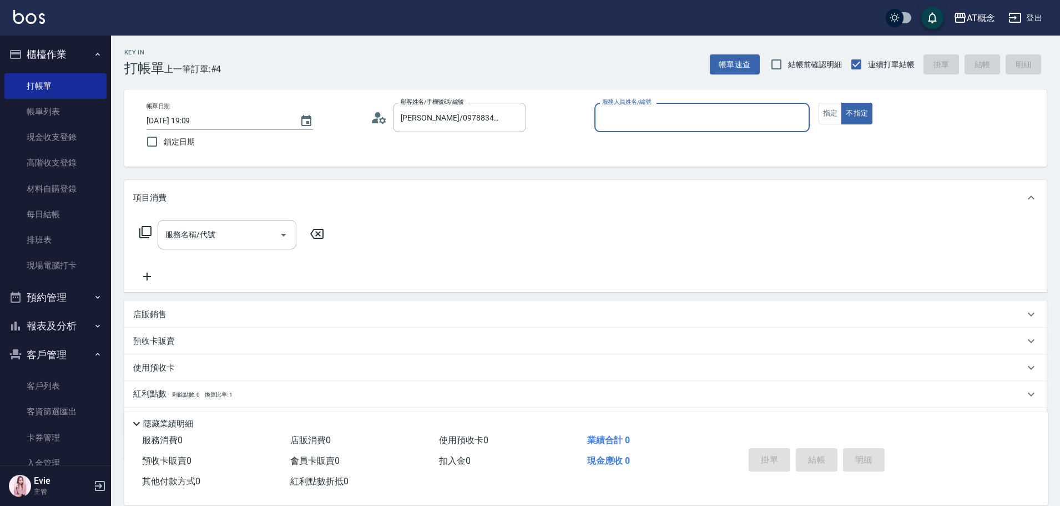
type input "Candy-15"
click at [841, 103] on button "不指定" at bounding box center [856, 114] width 31 height 22
type button "false"
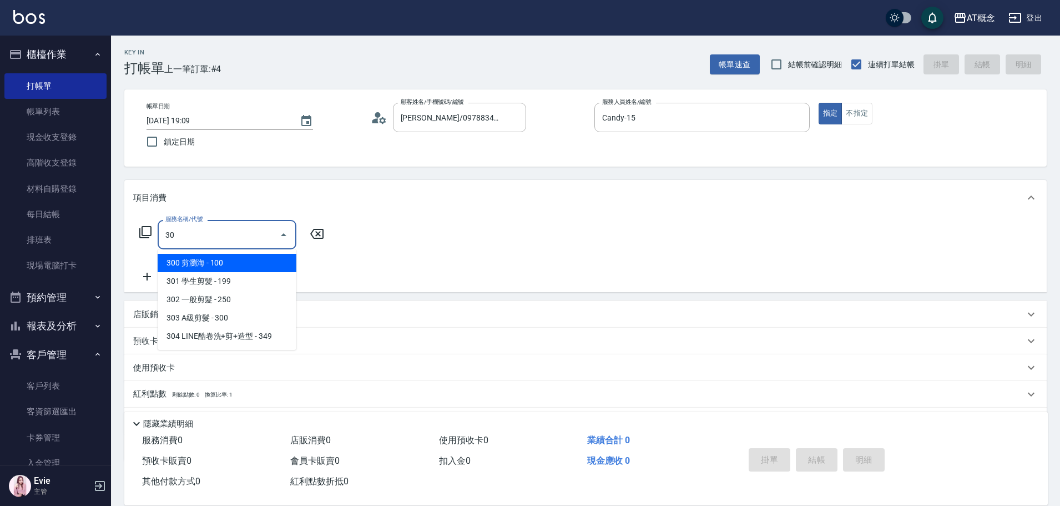
type input "303"
type input "30"
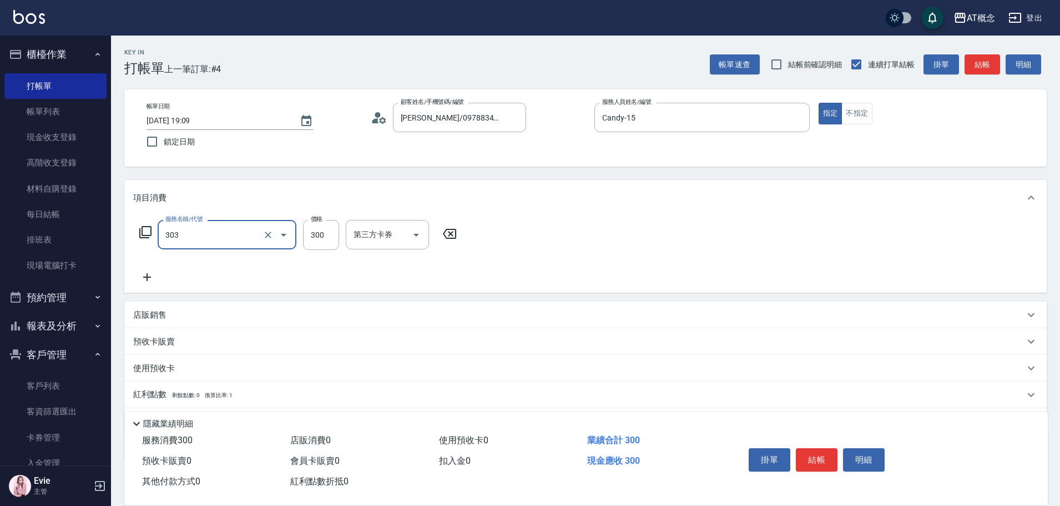
type input "303"
type input "0"
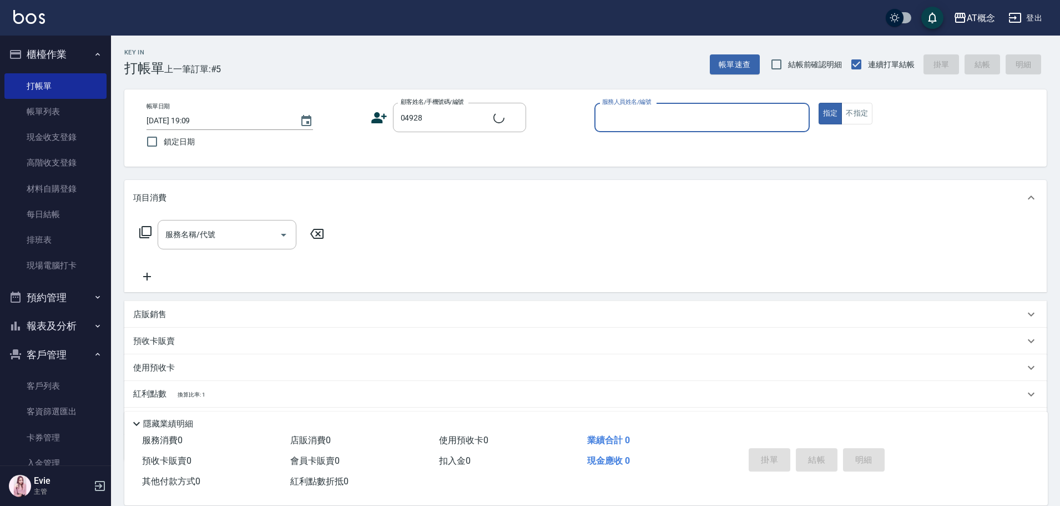
type input "[PERSON_NAME]/翾宇/04928"
type input "[PERSON_NAME]-2"
click at [819, 103] on button "指定" at bounding box center [831, 114] width 24 height 22
type button "true"
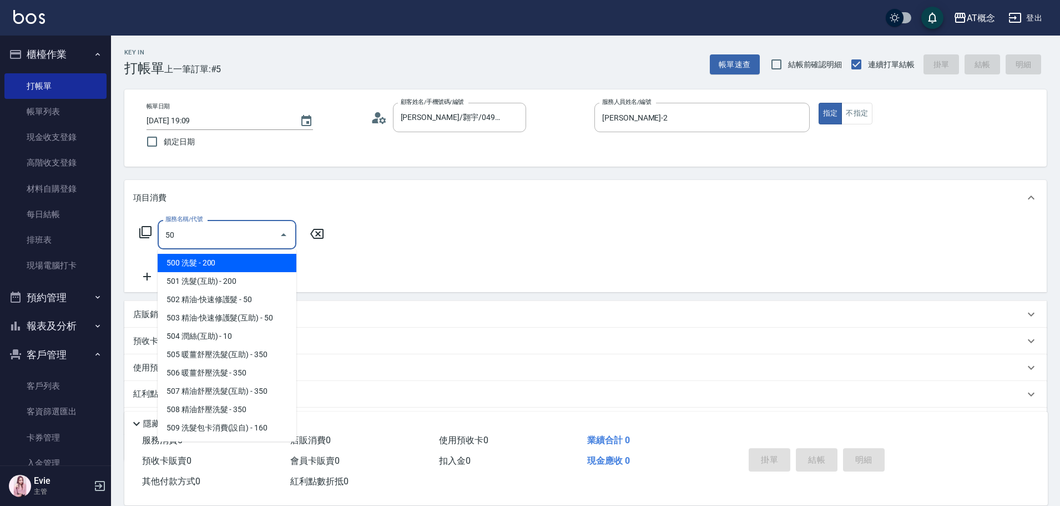
type input "501"
type input "20"
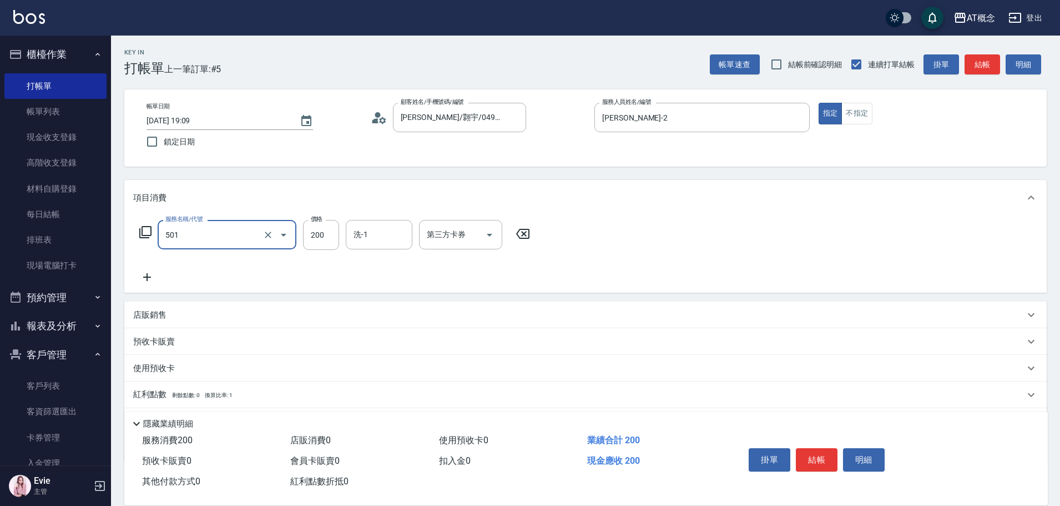
type input "501 洗髮(互助)(501)"
type input "0"
type input "250"
type input "20"
type input "250"
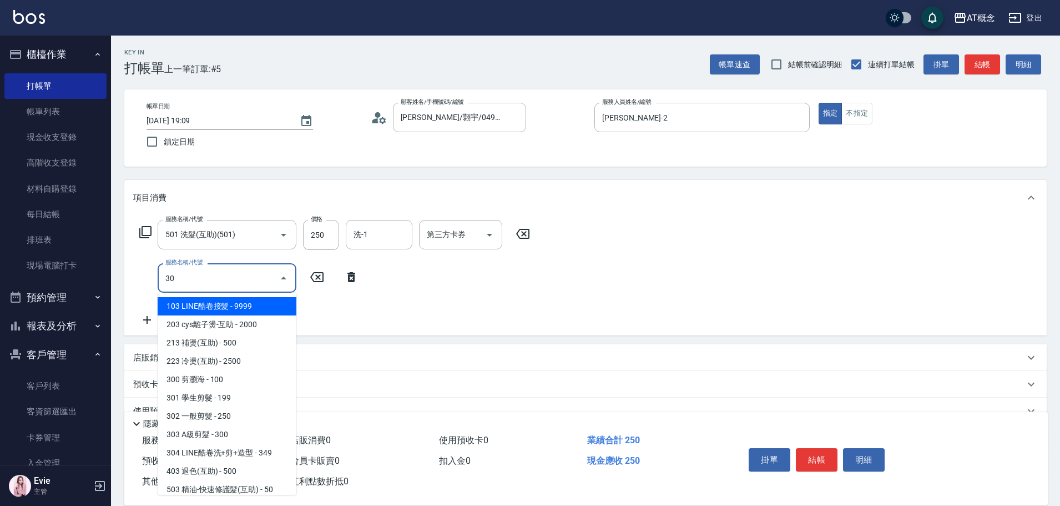
type input "303"
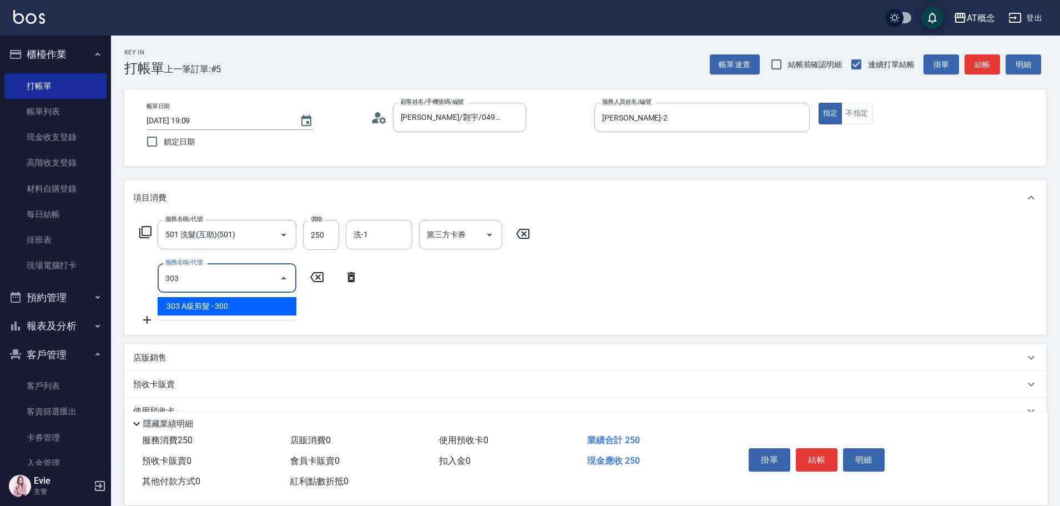
type input "50"
type input "303 A級剪髮(303)"
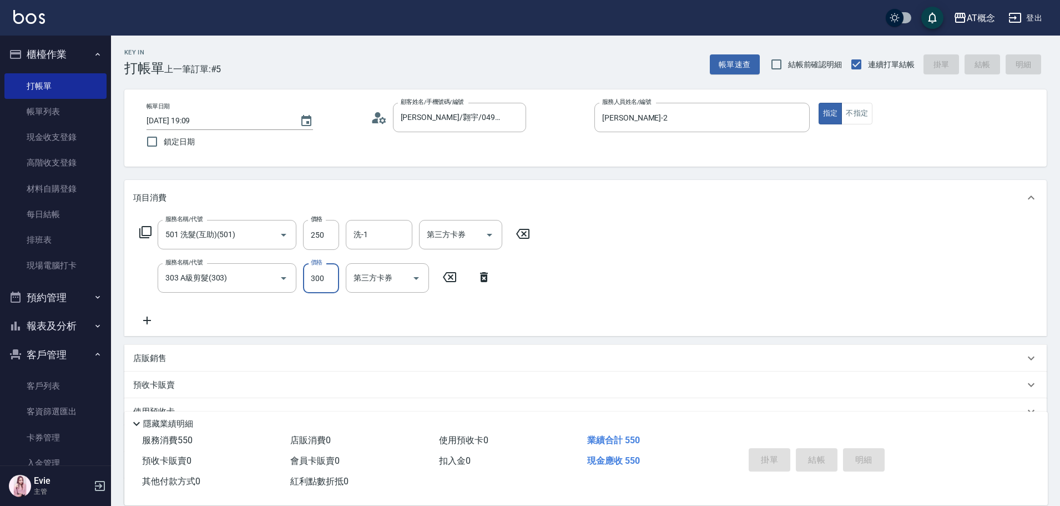
type input "0"
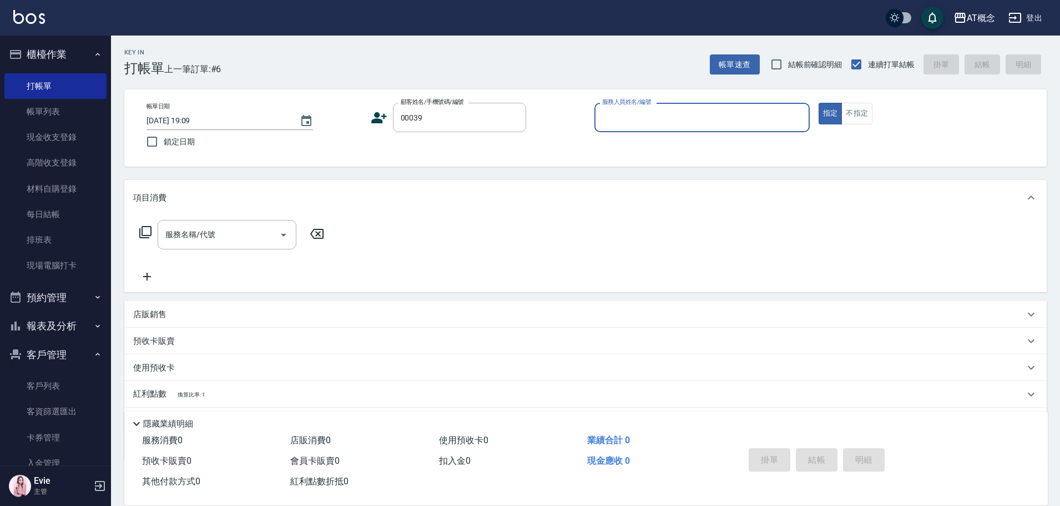
type input "[PERSON_NAME]/0911998775/00039"
type input "[PERSON_NAME]-2"
click at [819, 103] on button "指定" at bounding box center [831, 114] width 24 height 22
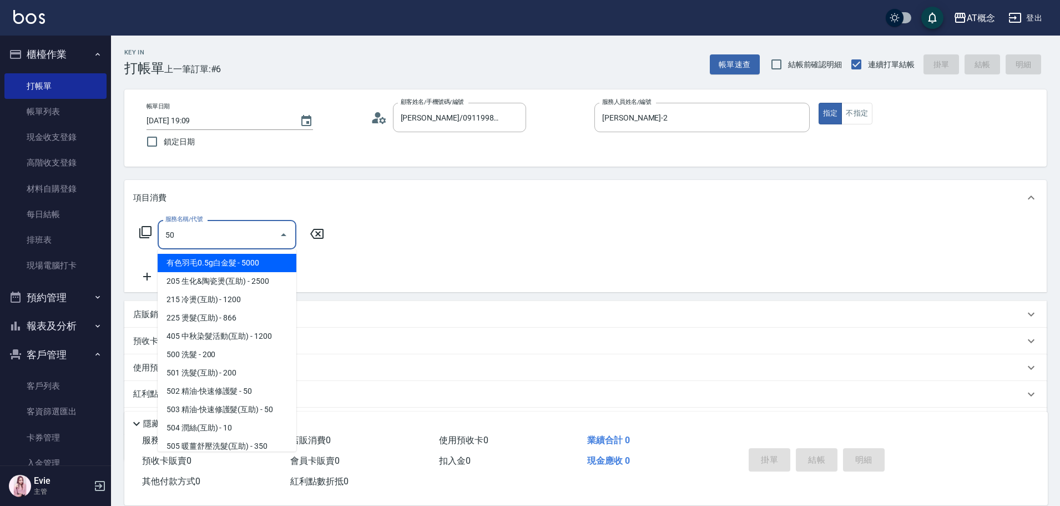
type input "501"
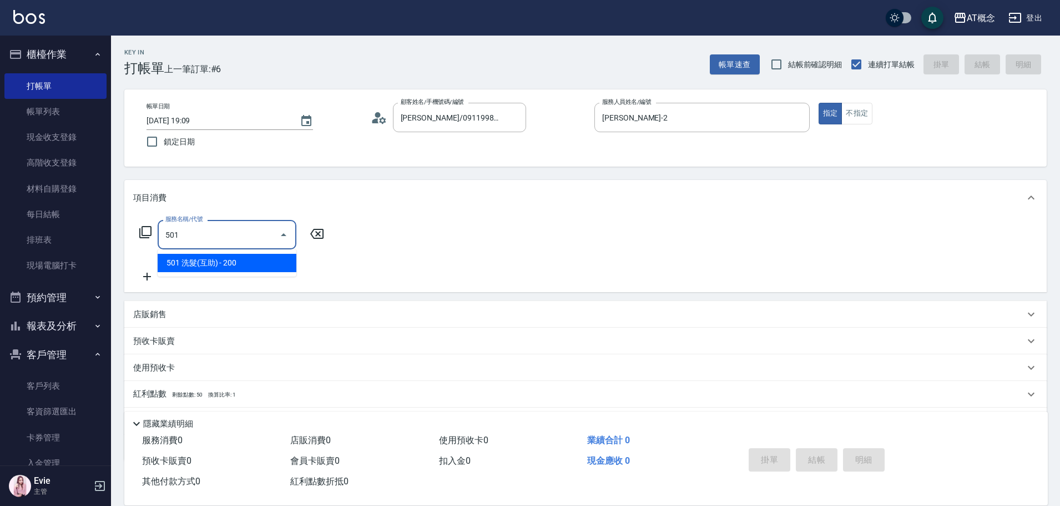
type input "20"
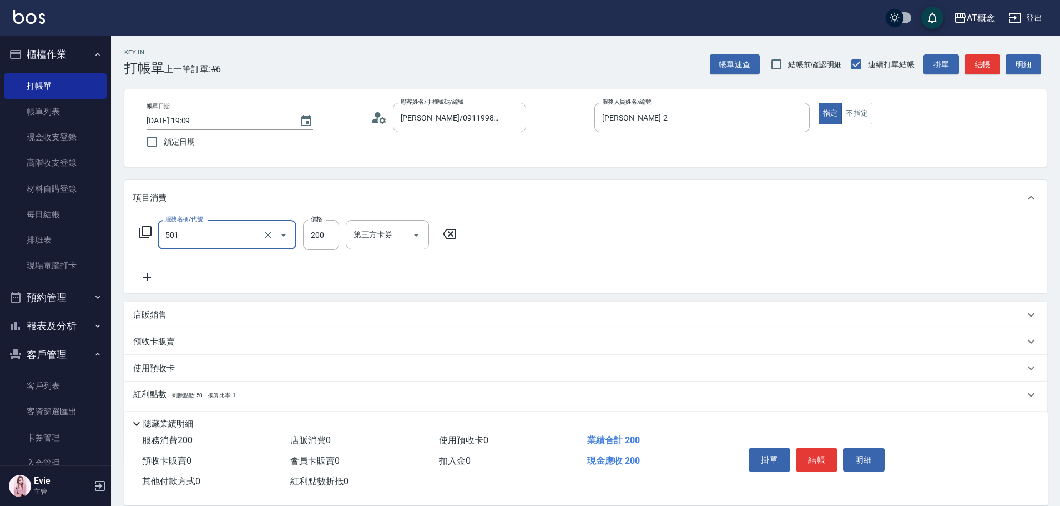
type input "501 洗髮(互助)(501)"
type input "0"
type input "250"
type input "20"
type input "250"
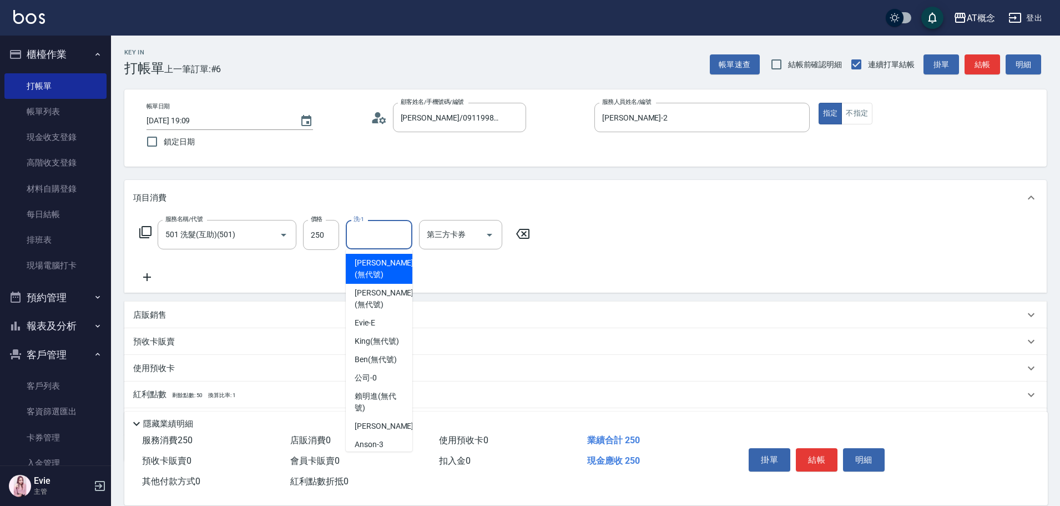
click at [381, 229] on input "洗-1" at bounding box center [379, 234] width 57 height 19
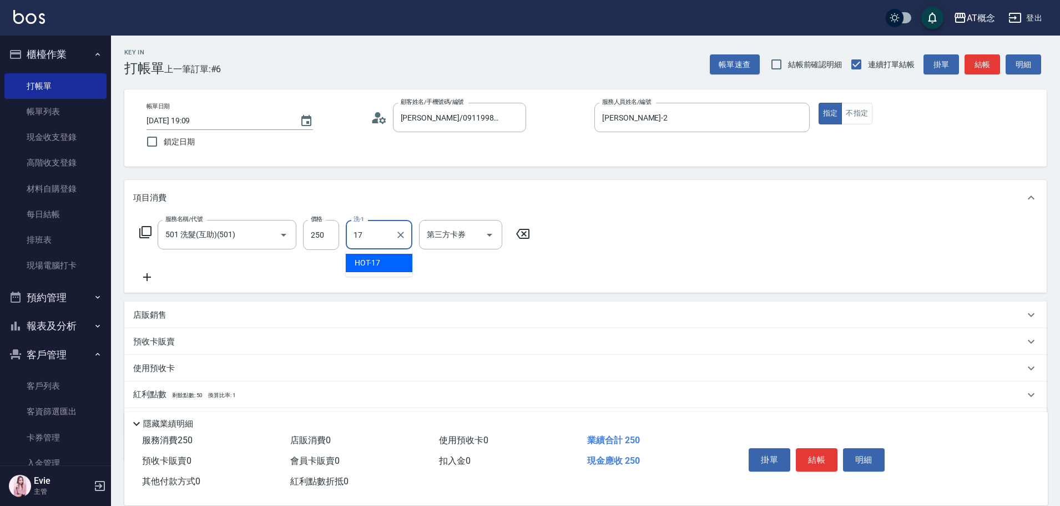
type input "HOT-17"
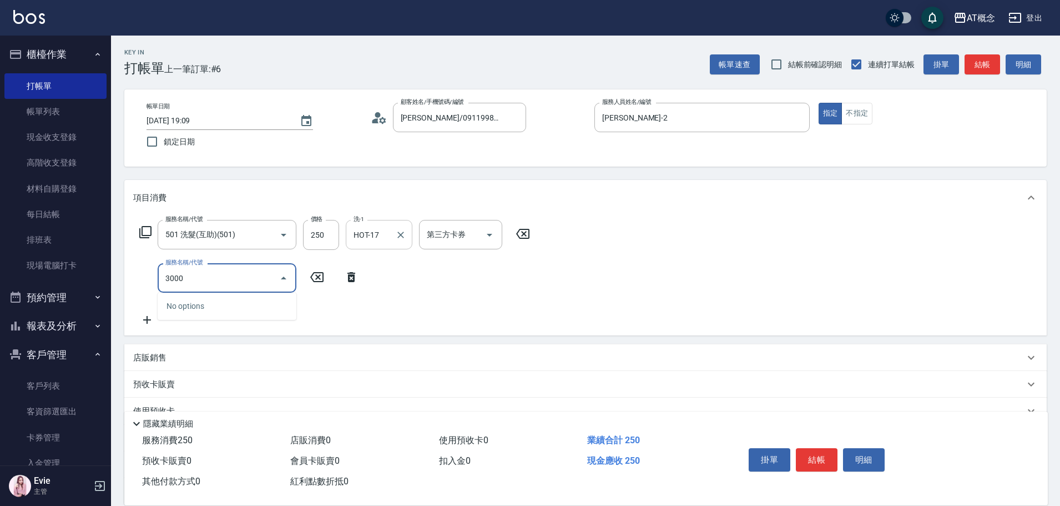
type input "300"
type input "30"
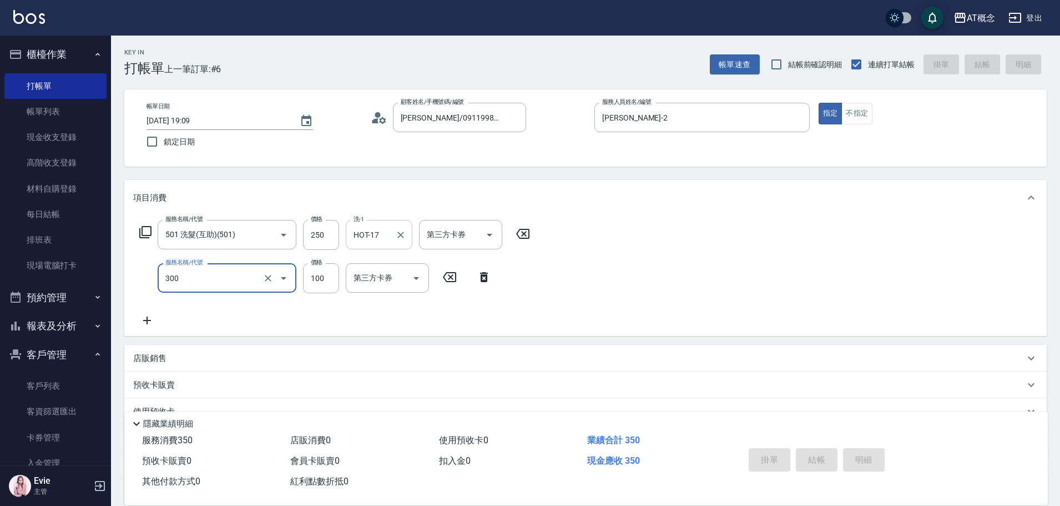
type input "0"
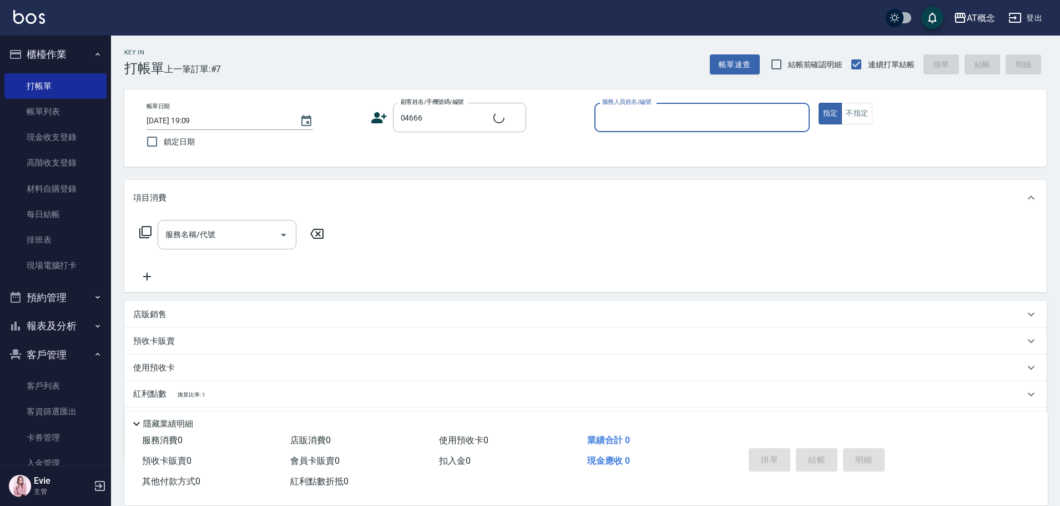
type input "[PERSON_NAME]/0901227292/04666"
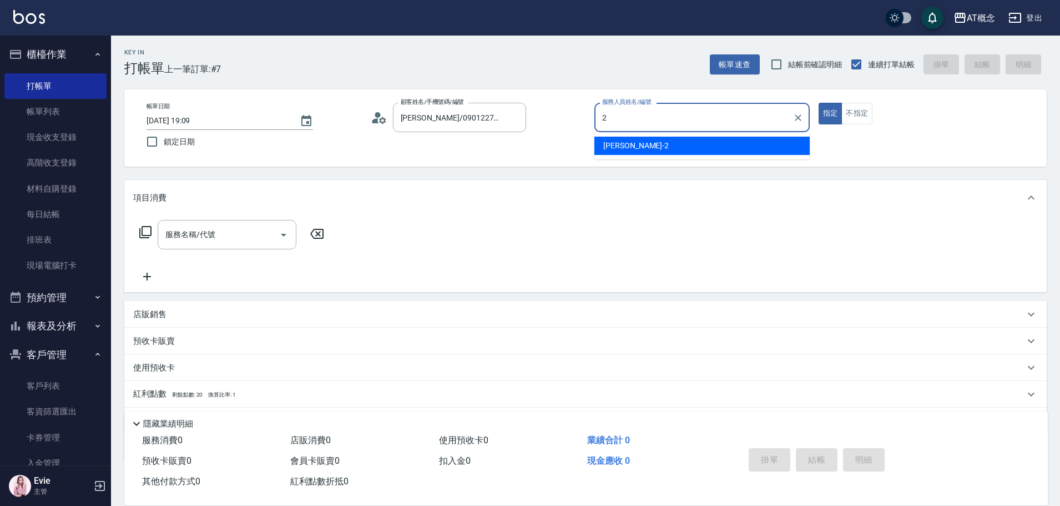
type input "[PERSON_NAME]-2"
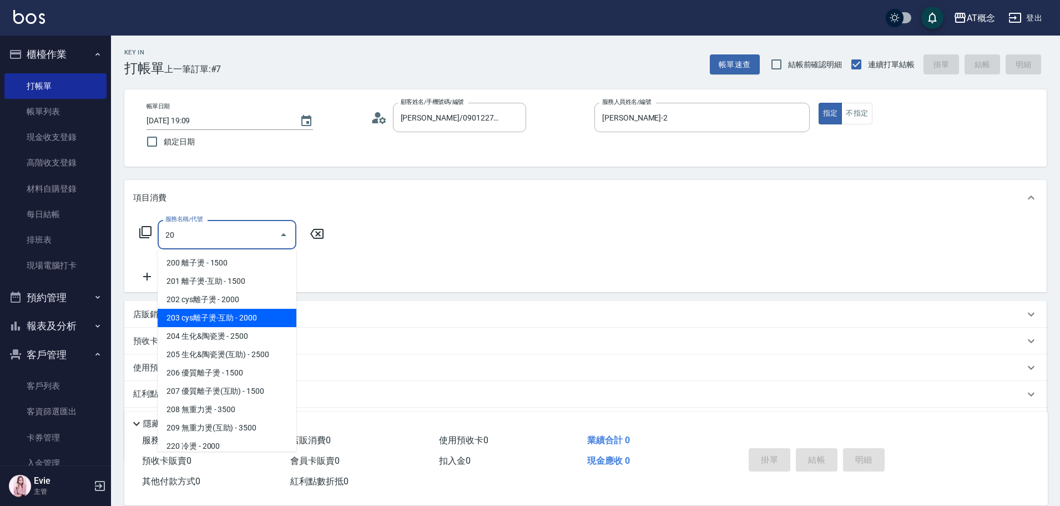
type input "203 cys離子燙-互助(203)"
type input "200"
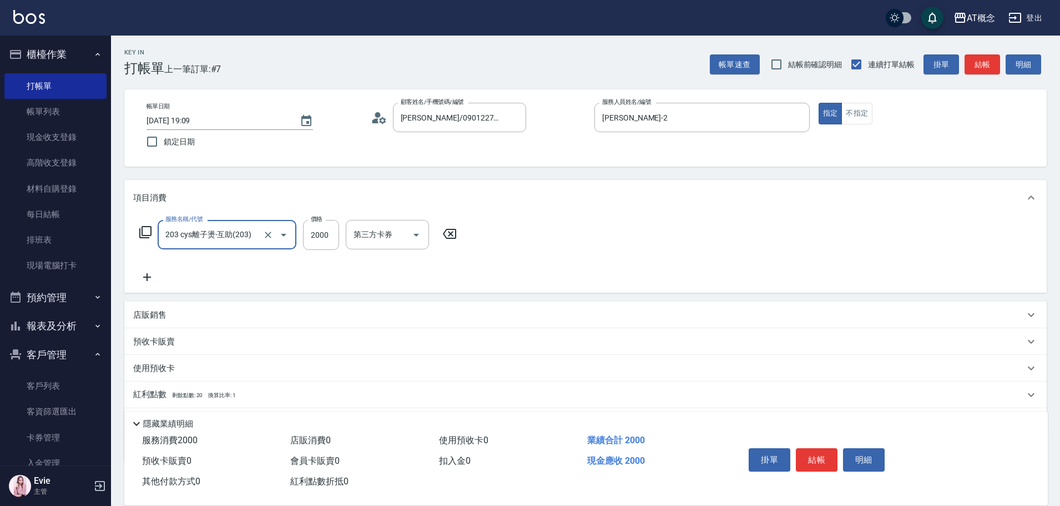
type input "203 cys離子燙-互助(203)"
type input "0"
type input "17"
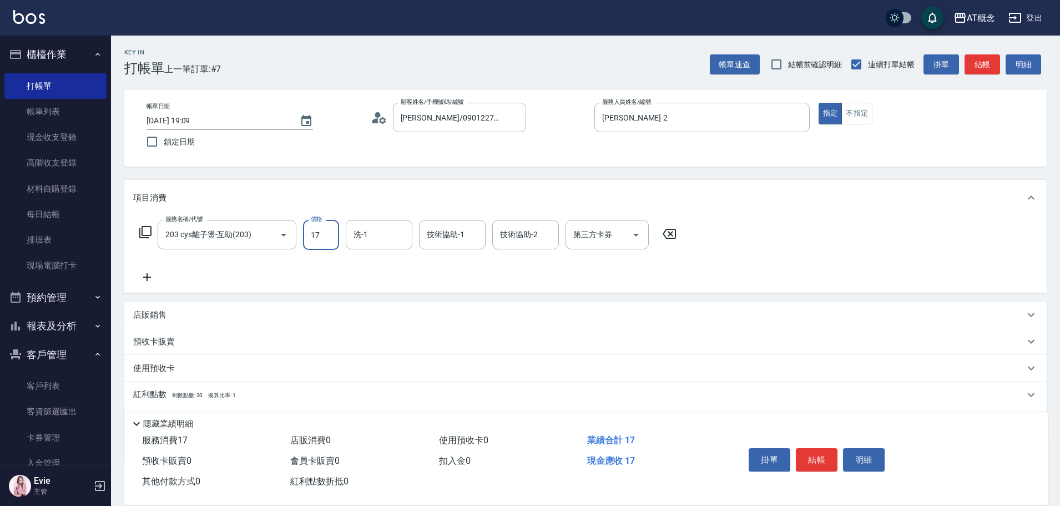
type input "10"
type input "1750"
type input "170"
type input "1750"
type input "5"
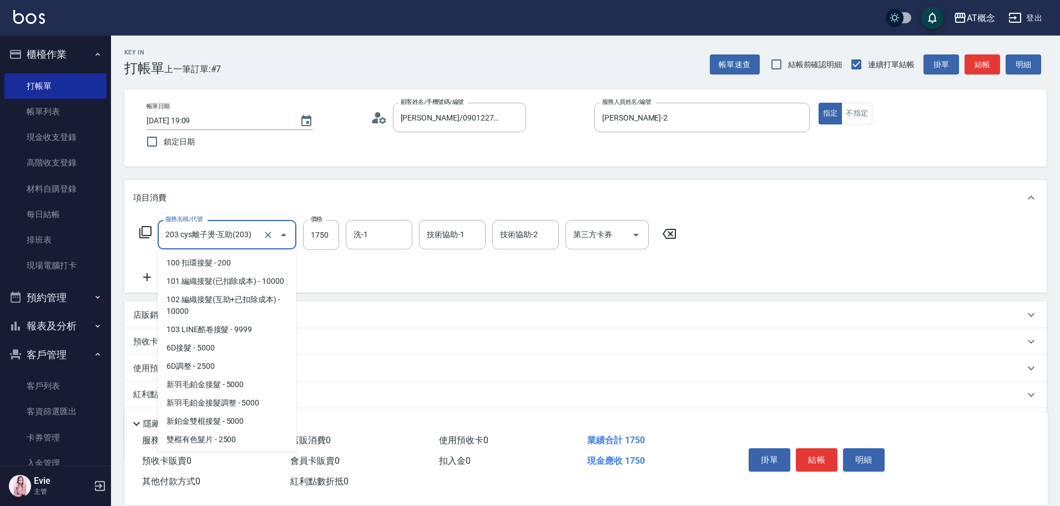
click at [233, 228] on input "203 cys離子燙-互助(203)" at bounding box center [212, 234] width 98 height 19
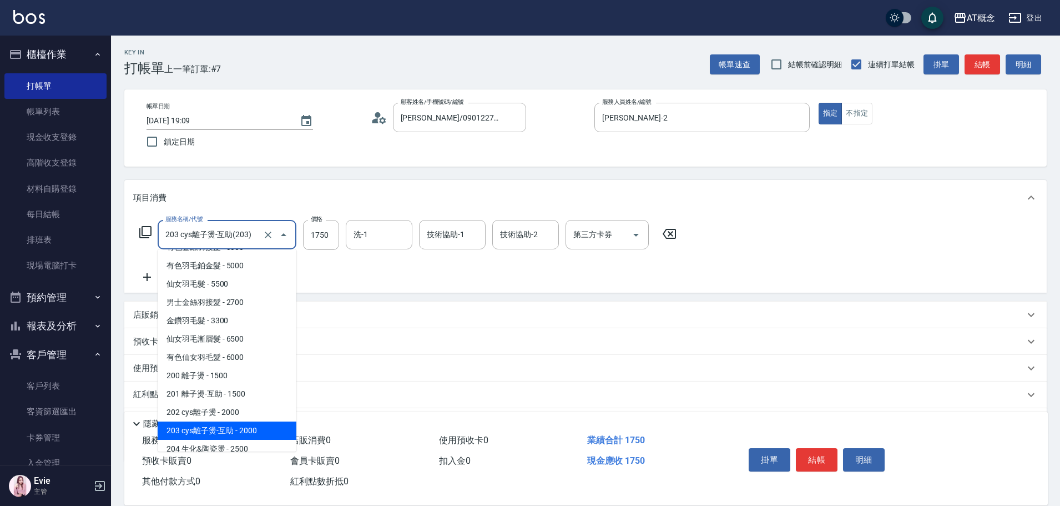
type input "0"
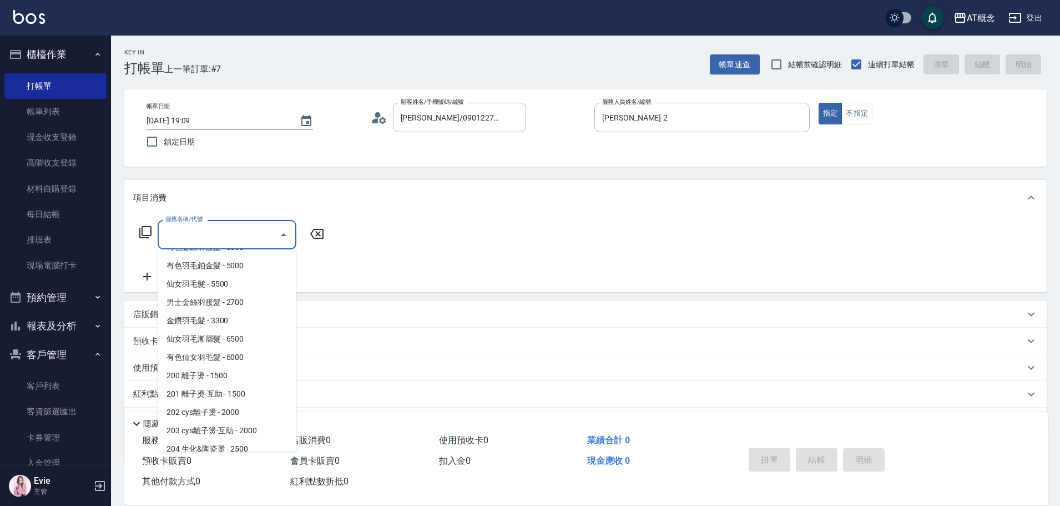
scroll to position [0, 0]
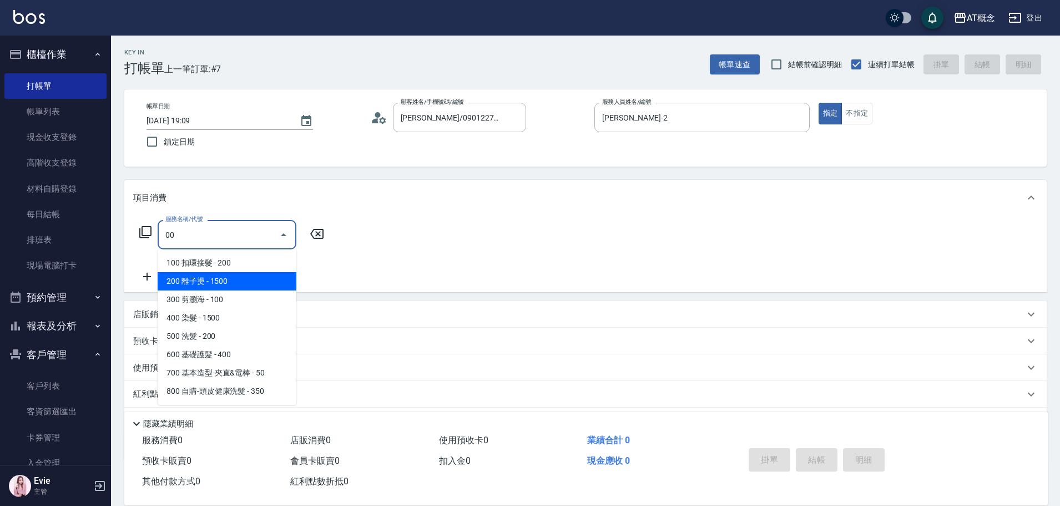
type input "0"
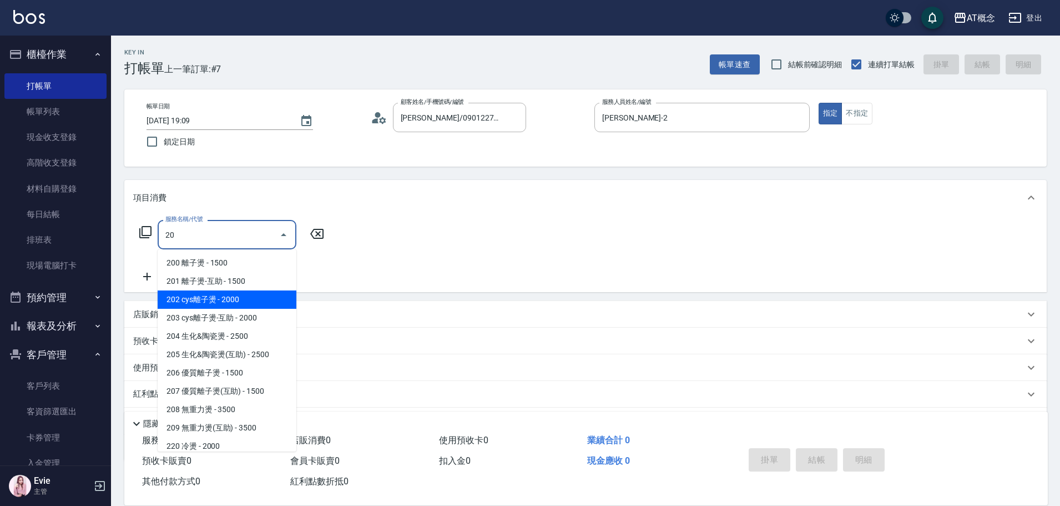
type input "202 cys離子燙(202)"
type input "200"
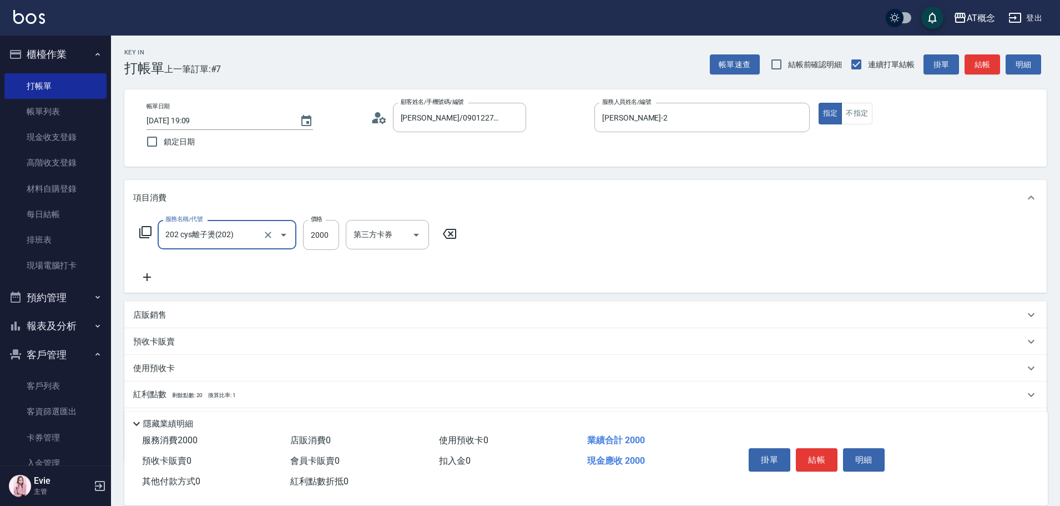
type input "202 cys離子燙(202)"
type input "0"
type input "17"
type input "10"
type input "1750"
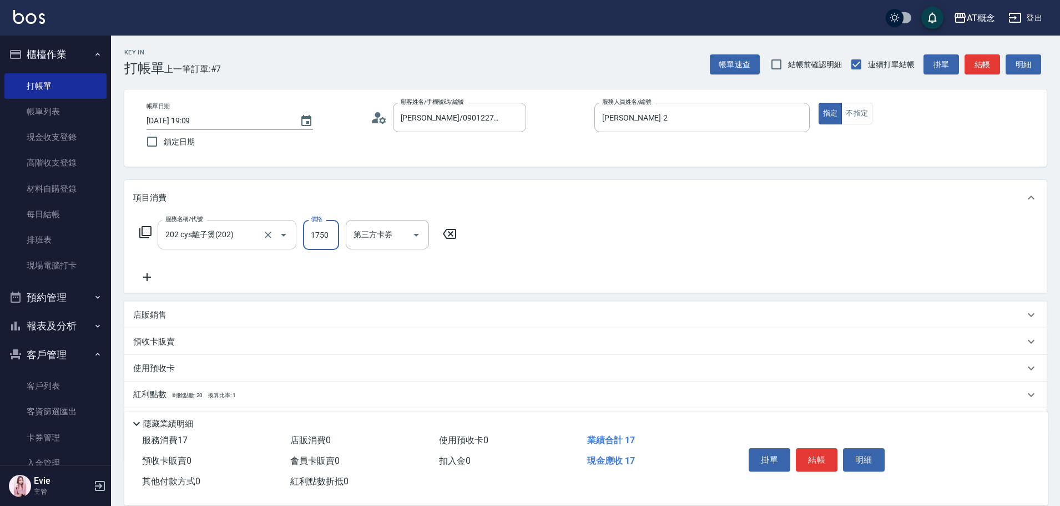
type input "170"
type input "1750"
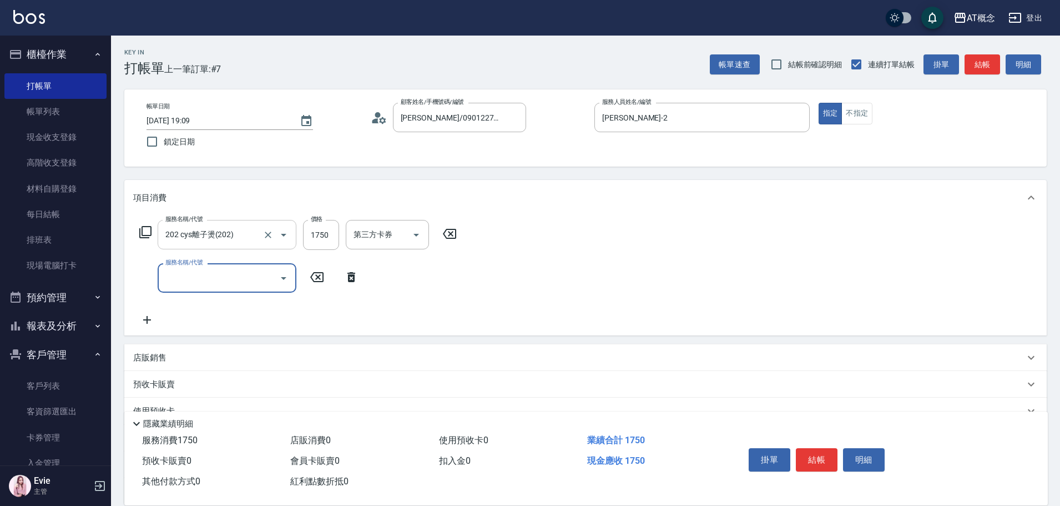
type input "0"
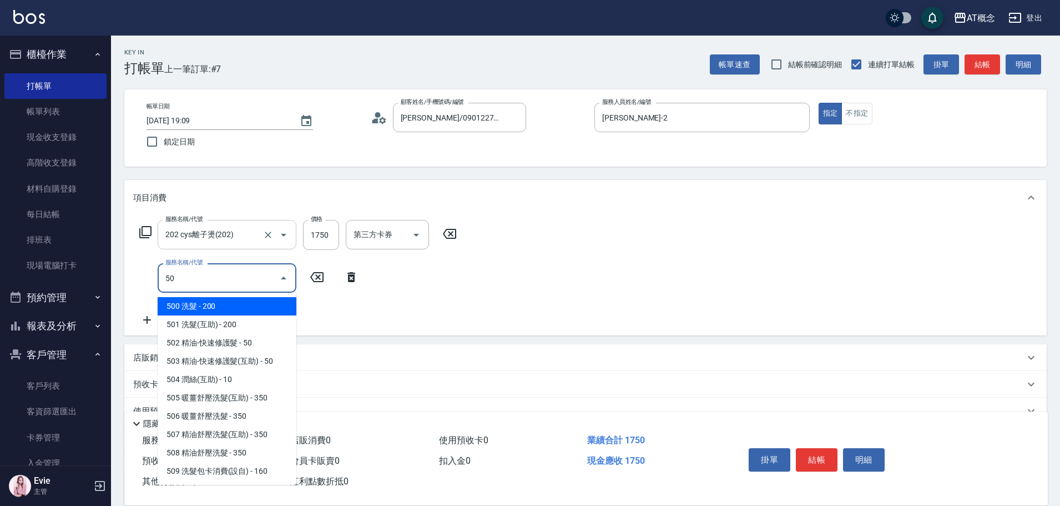
type input "501"
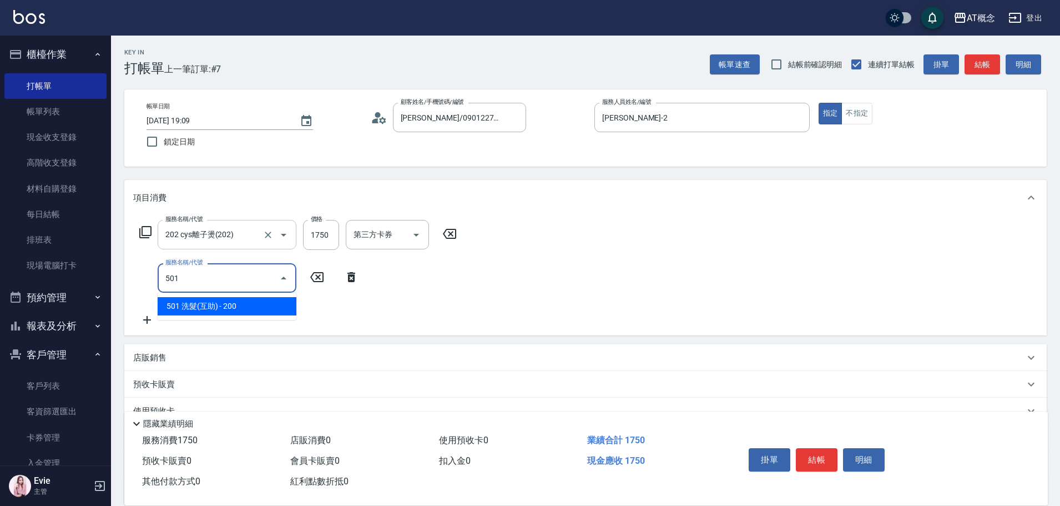
type input "190"
type input "501 洗髮(互助)(501)"
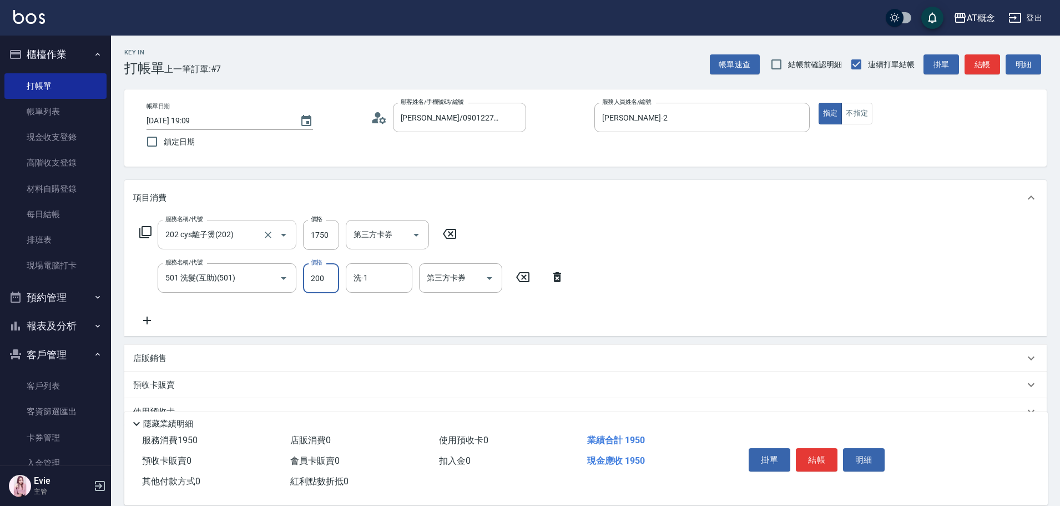
type input "170"
type input "25"
type input "200"
type input "250"
type input "HOT-17"
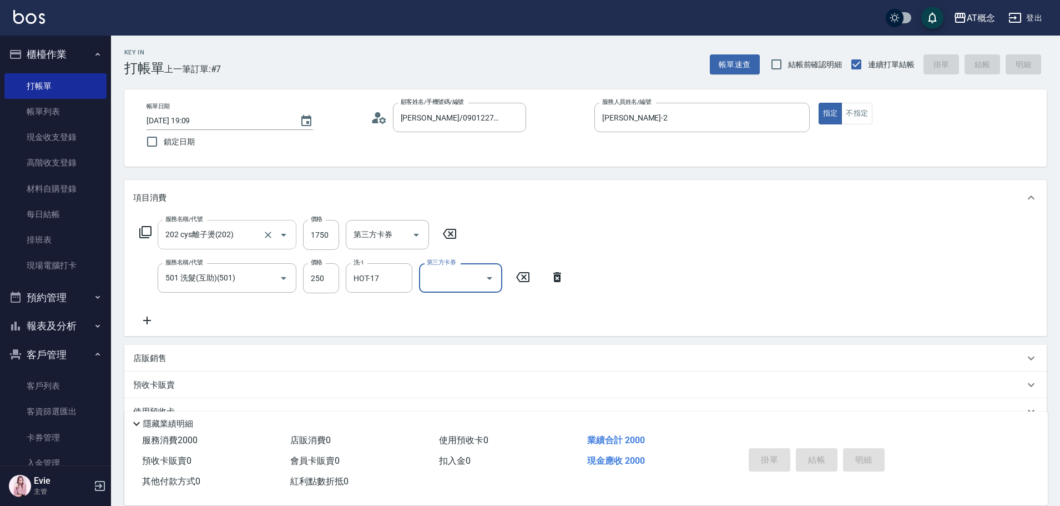
type input "[DATE] 19:10"
type input "0"
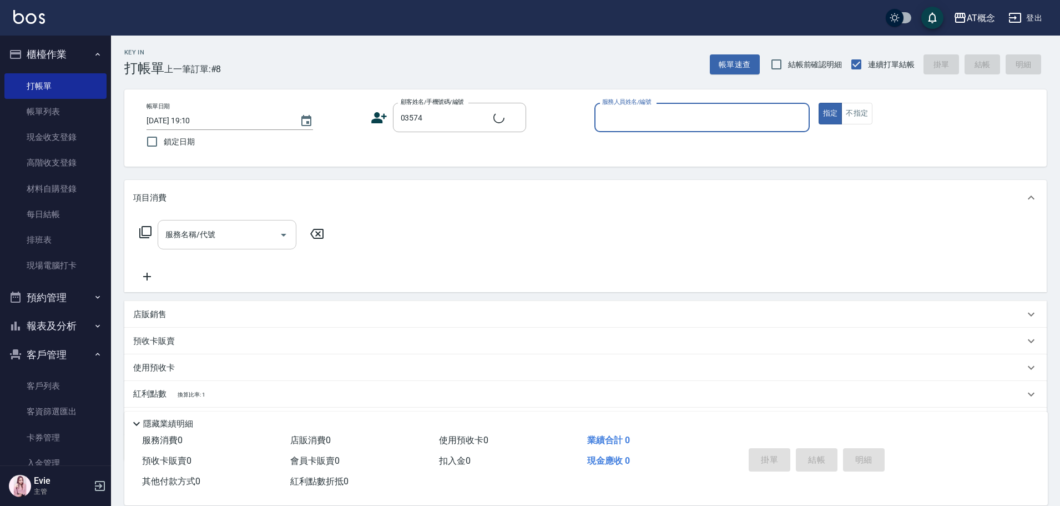
type input "[PERSON_NAME]/0927667351/03574"
type input "Candy-15"
click at [819, 103] on button "指定" at bounding box center [831, 114] width 24 height 22
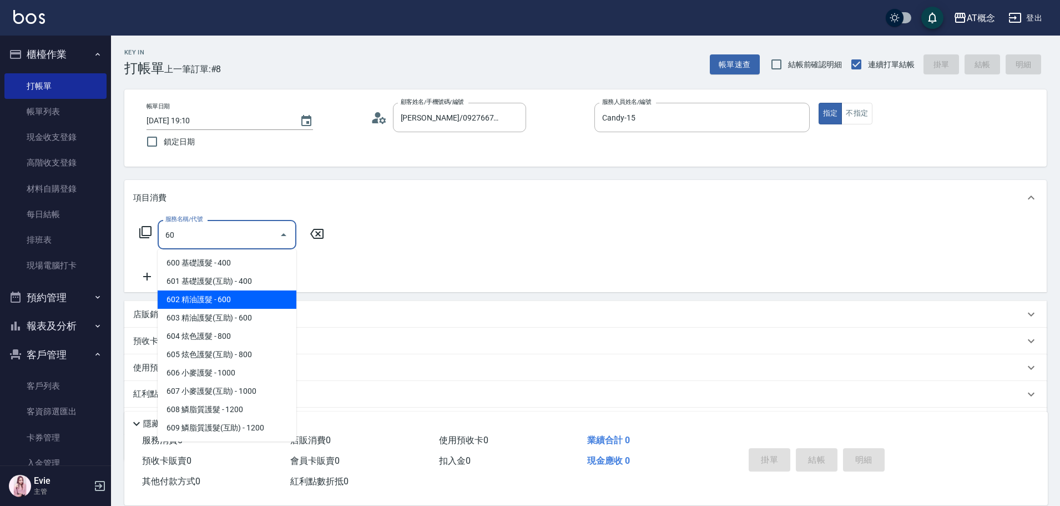
type input "602 精油護髮(602)"
type input "60"
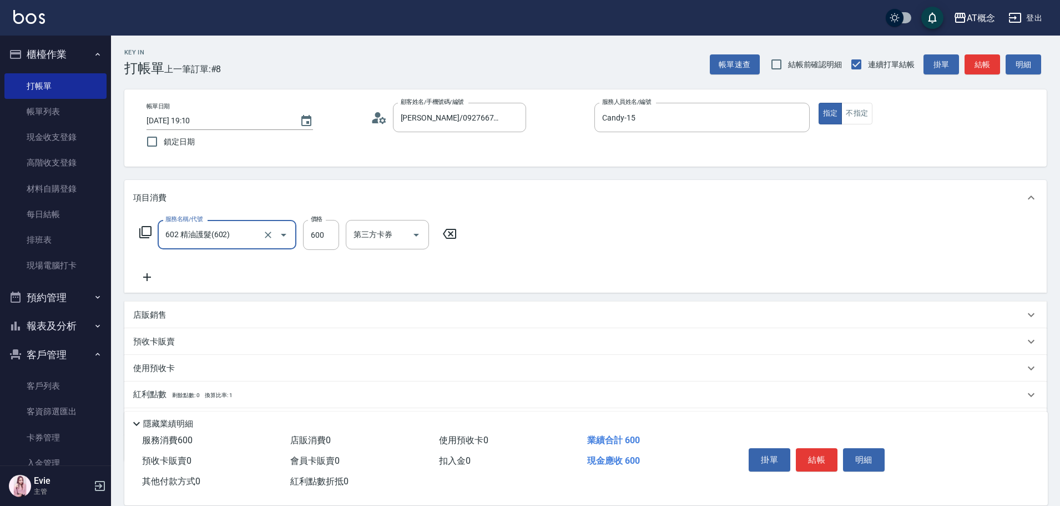
type input "602 精油護髮(602)"
type input "0"
type input "69"
type input "60"
type input "699"
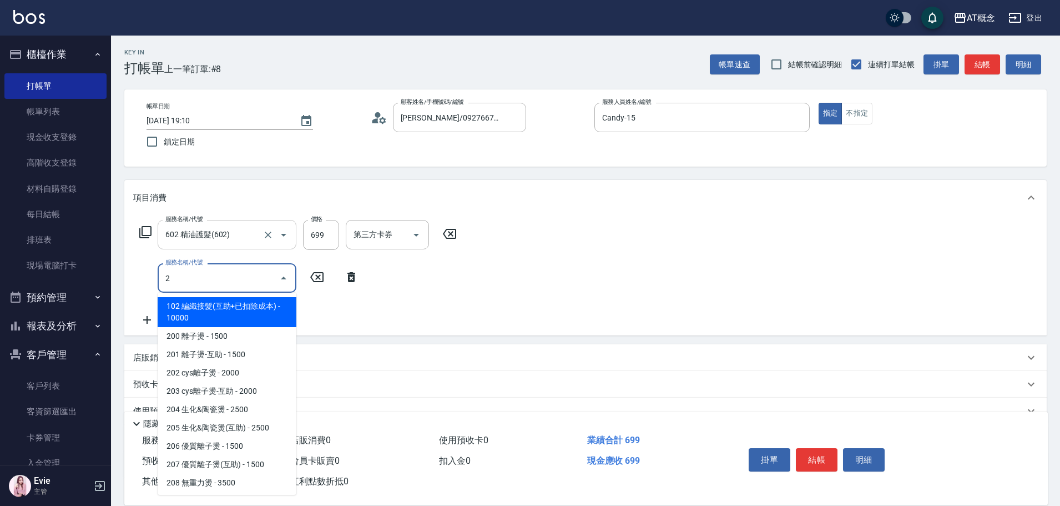
type input "20"
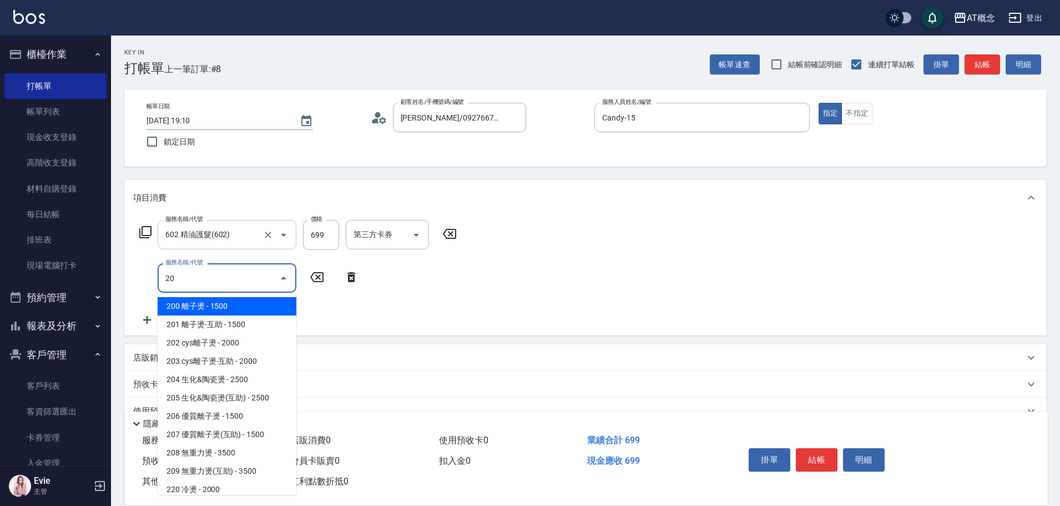
type input "210"
type input "200 離子燙(200)"
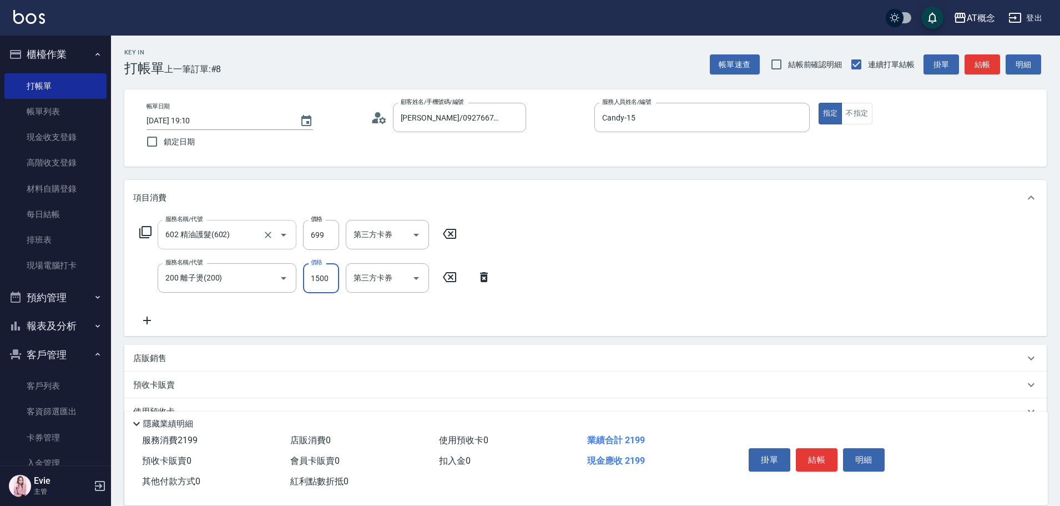
type input "70"
type input "13"
type input "80"
type input "139"
type input "200"
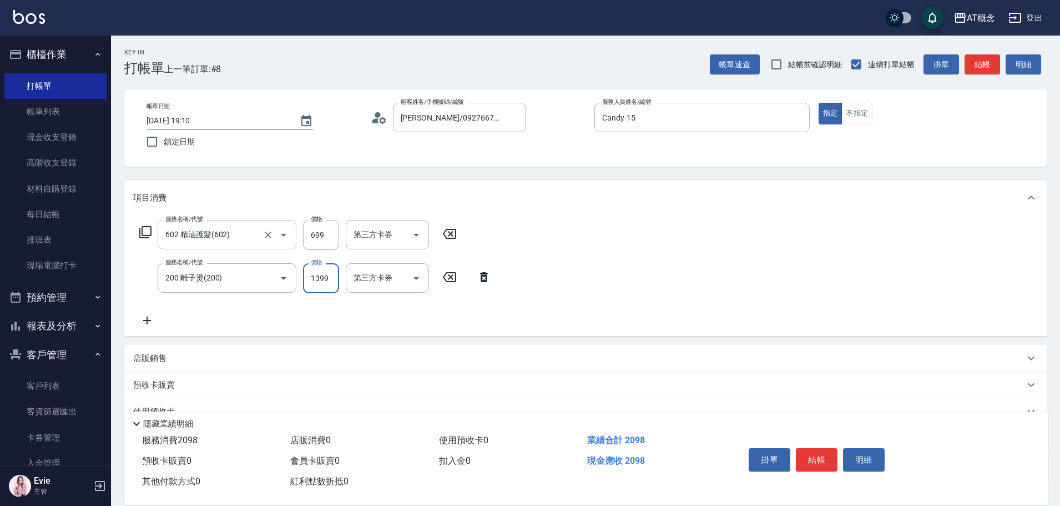
type input "1399"
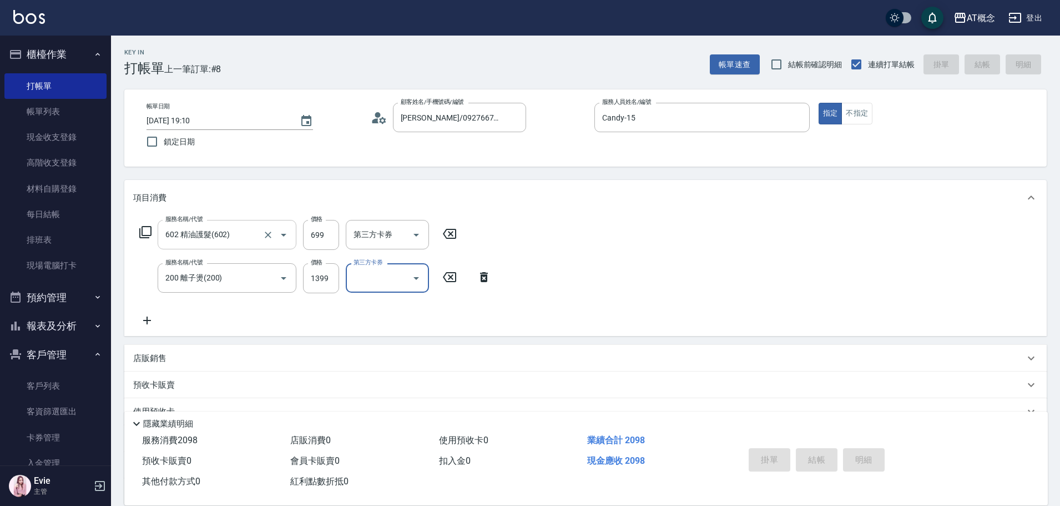
type input "[DATE] 19:11"
type input "0"
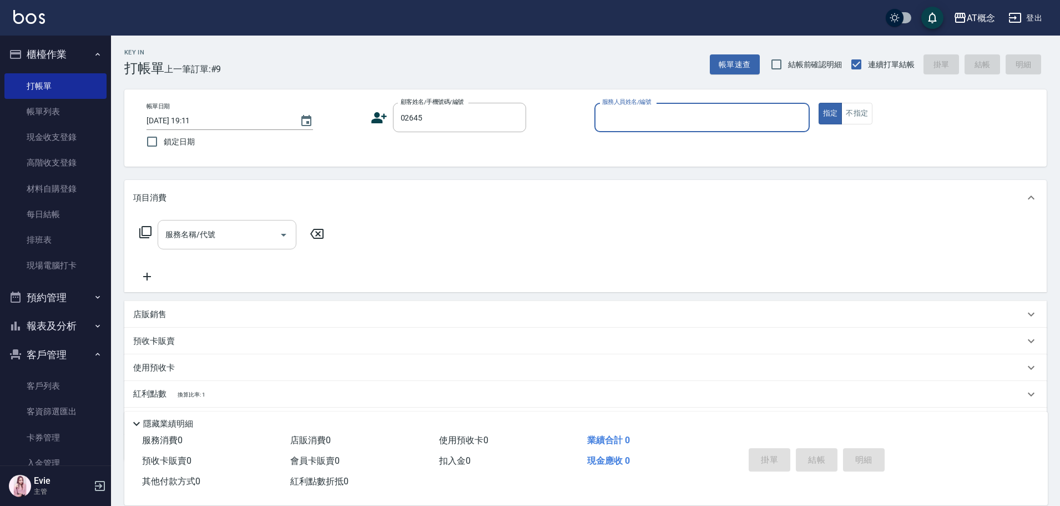
type input "[PERSON_NAME]/美姿/02645"
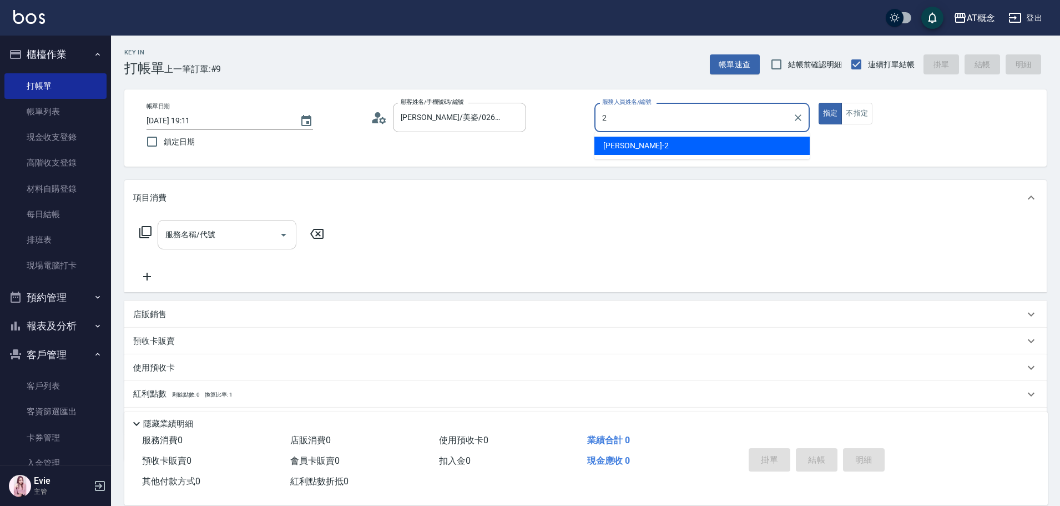
type input "[PERSON_NAME]-2"
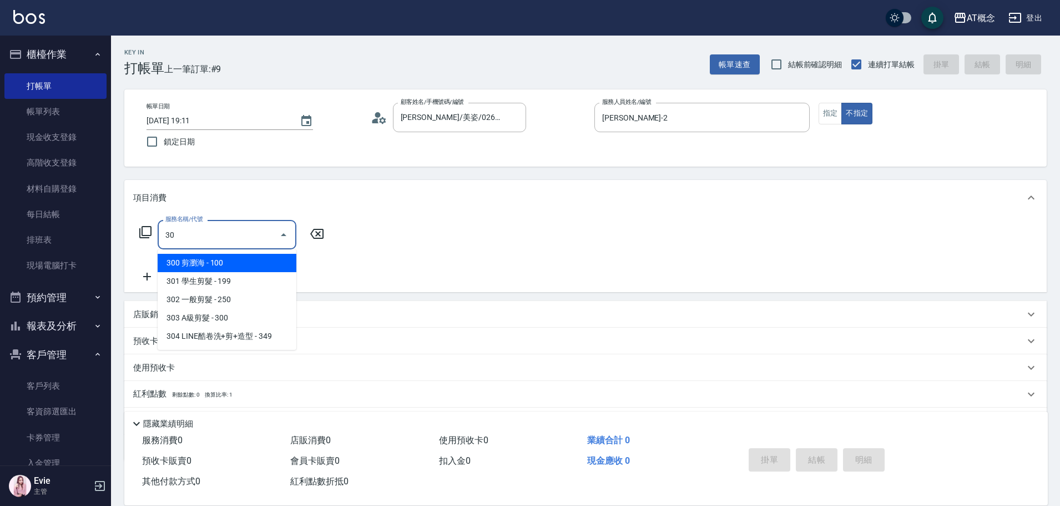
type input "303"
type input "30"
type input "303 A級剪髮(303)"
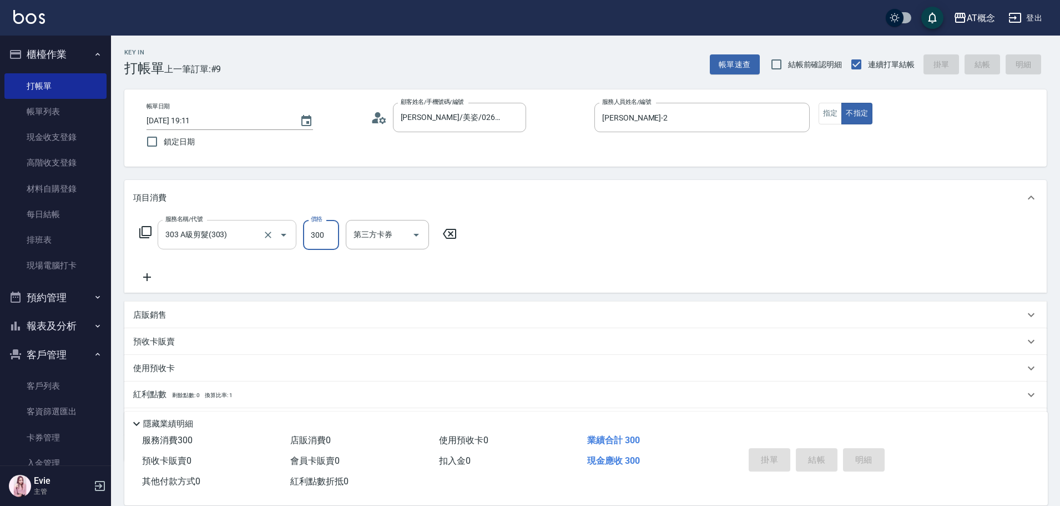
type input "0"
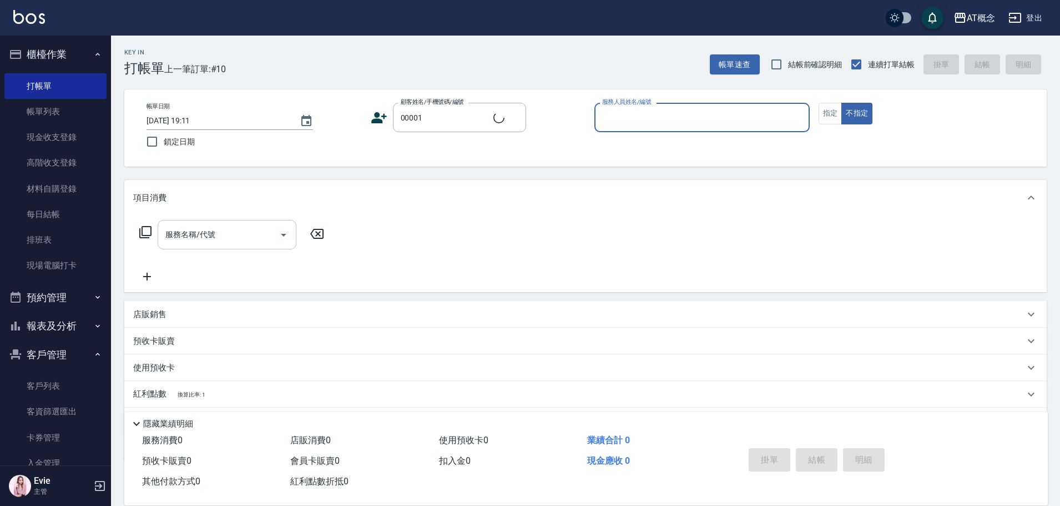
type input "公司/公司/00001"
click at [819, 103] on button "指定" at bounding box center [831, 114] width 24 height 22
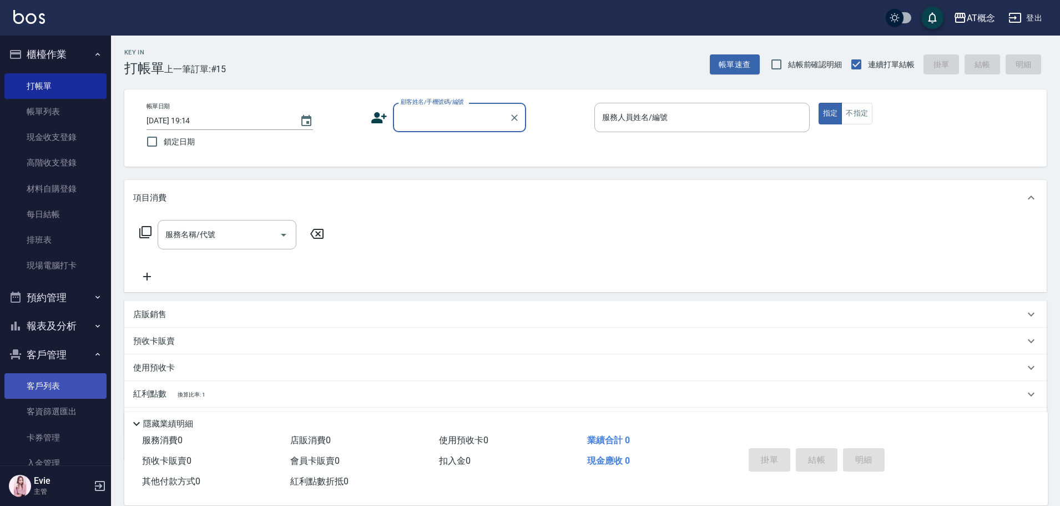
click at [53, 388] on link "客戶列表" at bounding box center [55, 386] width 102 height 26
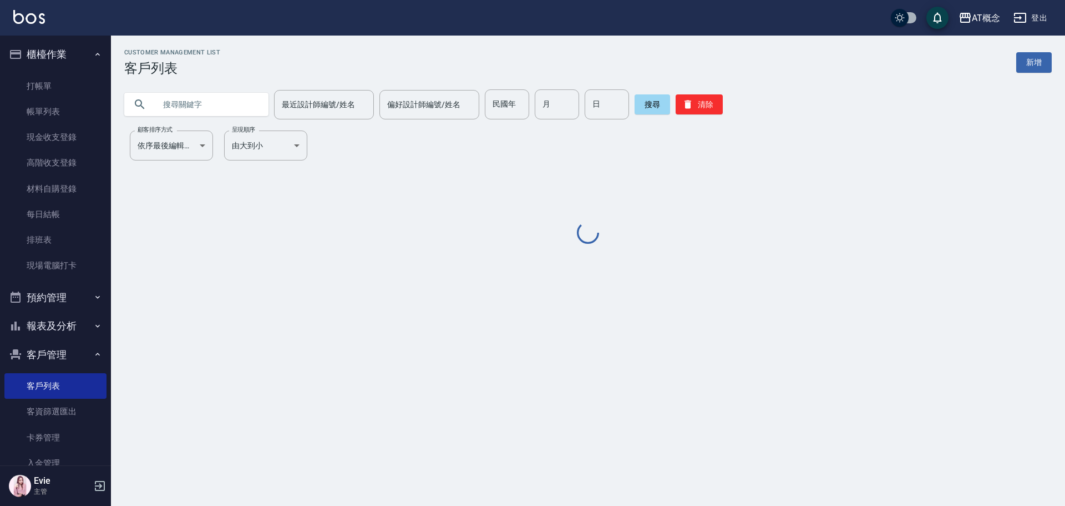
click at [191, 99] on input "text" at bounding box center [207, 104] width 104 height 30
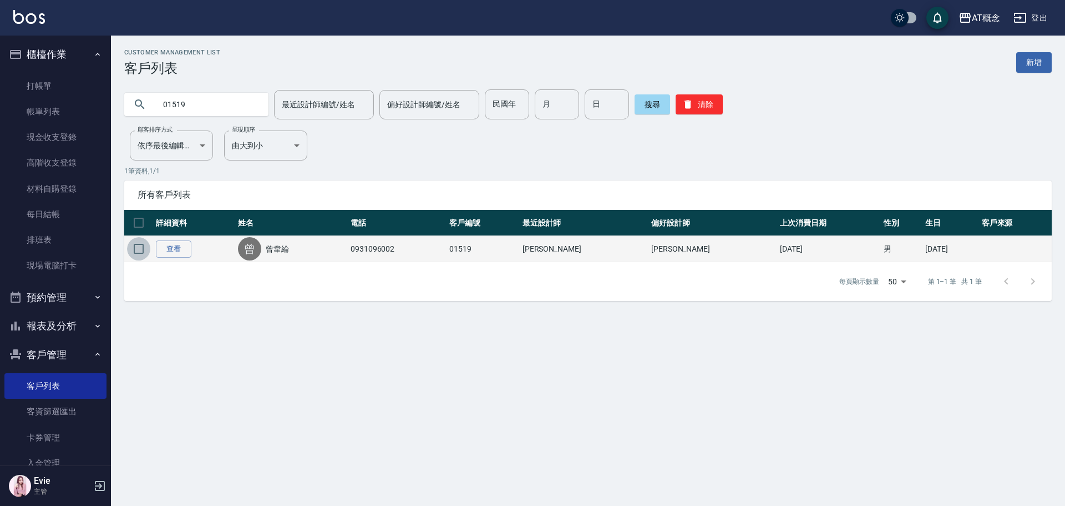
click at [140, 247] on input "checkbox" at bounding box center [138, 248] width 23 height 23
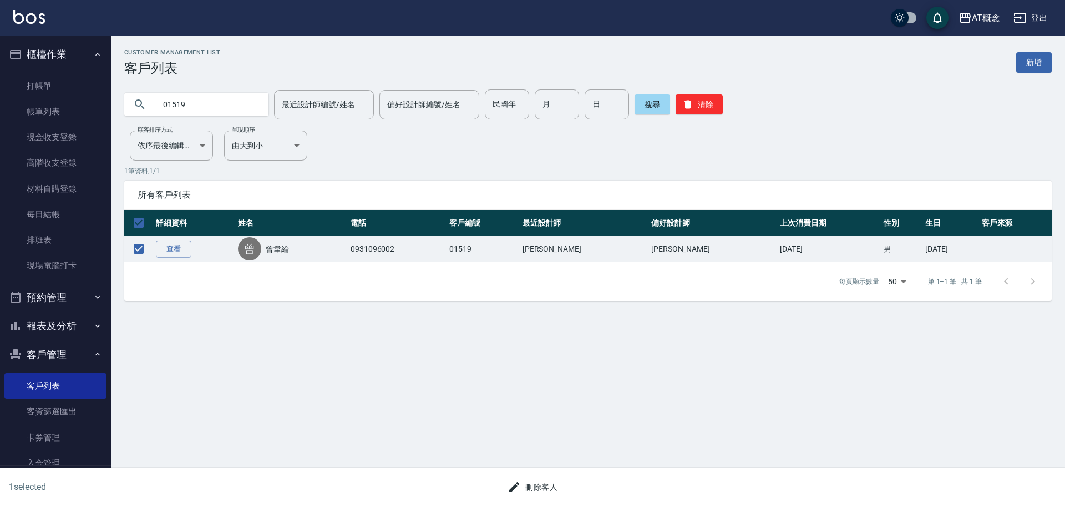
click at [534, 487] on button "刪除客人" at bounding box center [532, 487] width 59 height 21
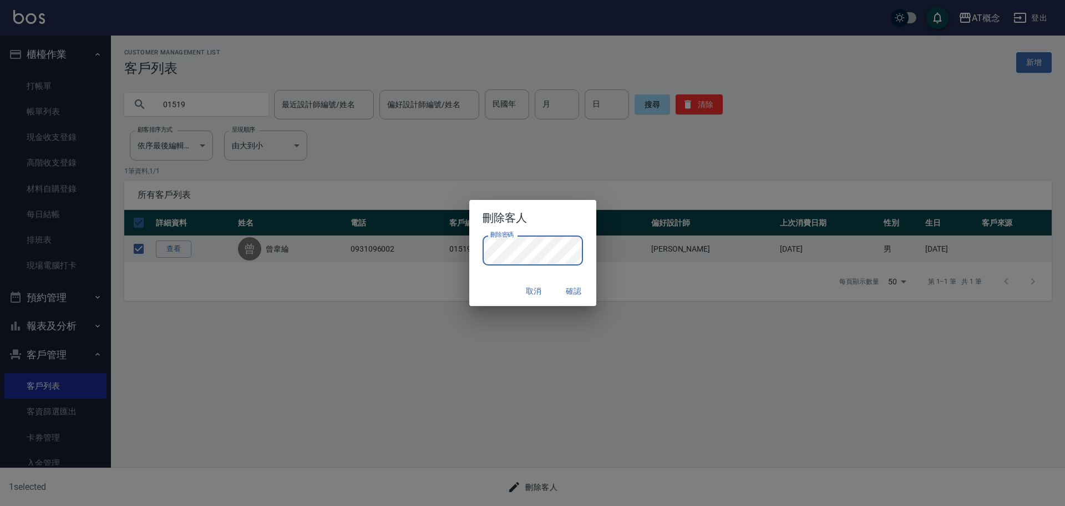
click at [575, 291] on button "確認" at bounding box center [575, 291] width 36 height 21
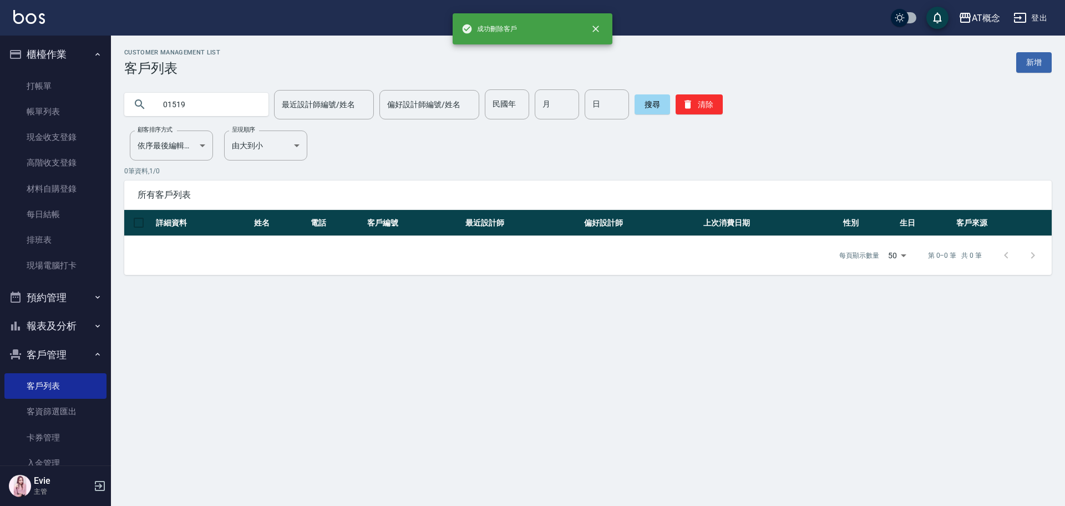
drag, startPoint x: 997, startPoint y: 64, endPoint x: 986, endPoint y: 93, distance: 30.7
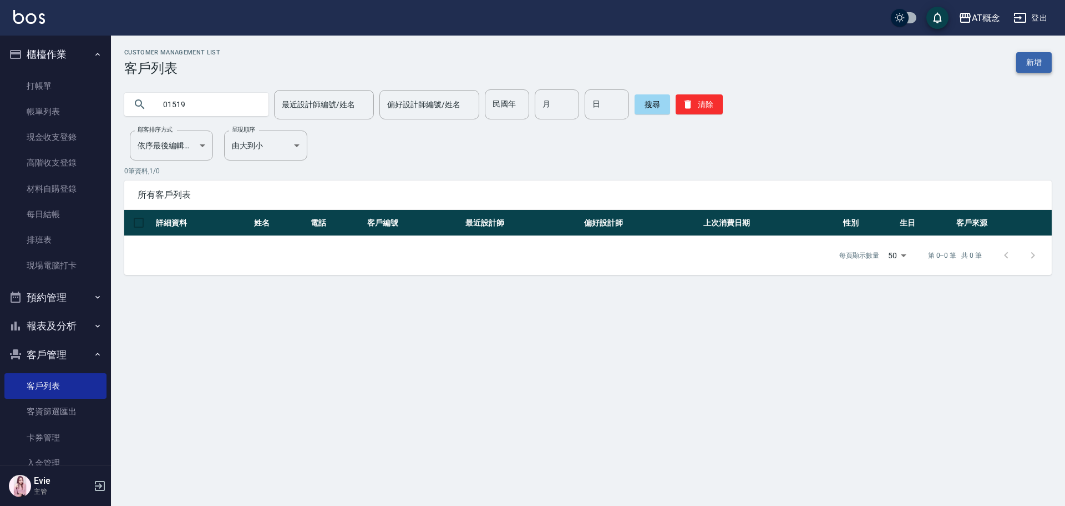
drag, startPoint x: 986, startPoint y: 93, endPoint x: 1028, endPoint y: 59, distance: 54.0
click at [1028, 59] on link "新增" at bounding box center [1035, 62] width 36 height 21
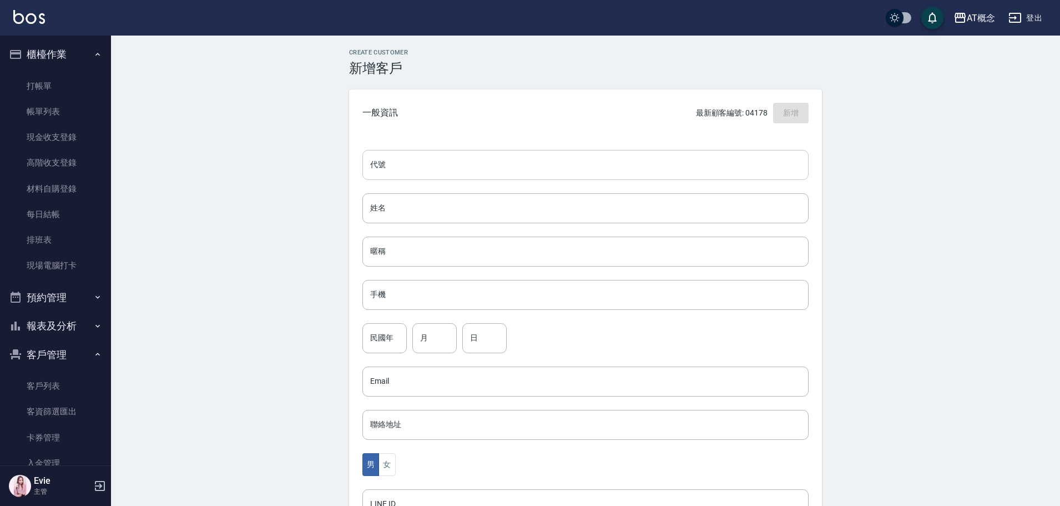
click at [443, 168] on input "代號" at bounding box center [585, 165] width 446 height 30
click at [436, 335] on input "1" at bounding box center [434, 338] width 44 height 30
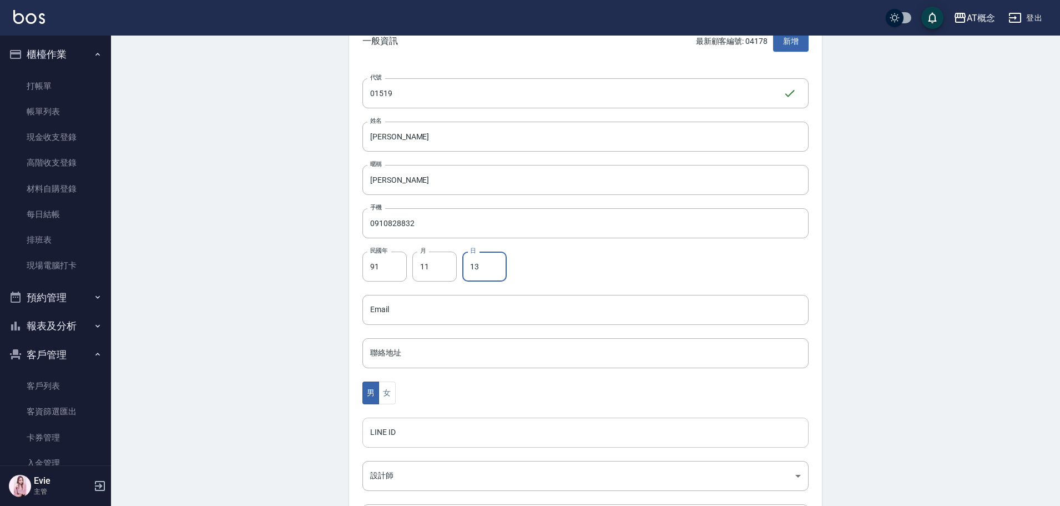
scroll to position [166, 0]
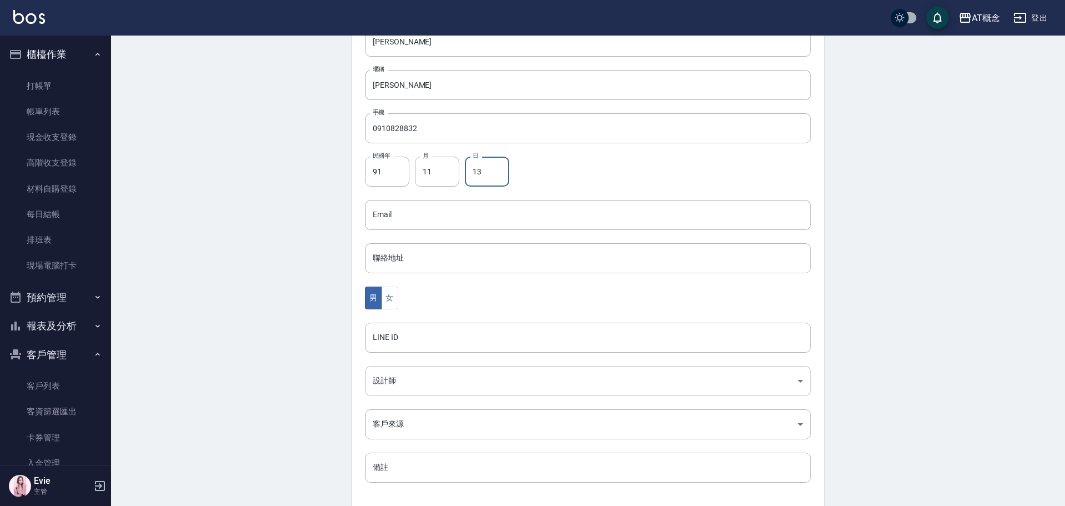
click at [398, 378] on body "AT概念 登出 櫃檯作業 打帳單 帳單列表 現金收支登錄 高階收支登錄 材料自購登錄 每日結帳 排班表 現場電腦打卡 預約管理 預約管理 單日預約紀錄 單週預…" at bounding box center [532, 195] width 1065 height 723
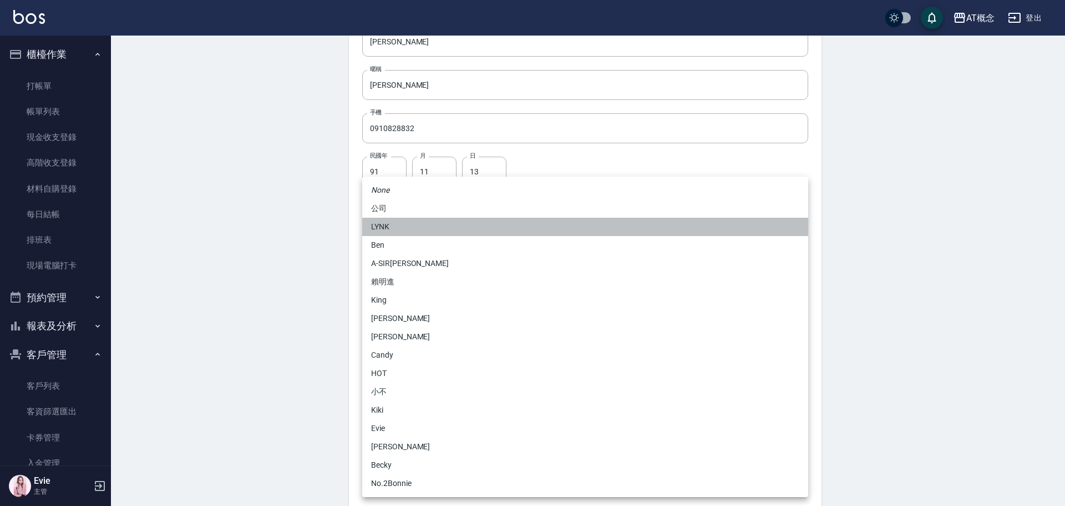
click at [396, 223] on li "LYNK" at bounding box center [585, 227] width 446 height 18
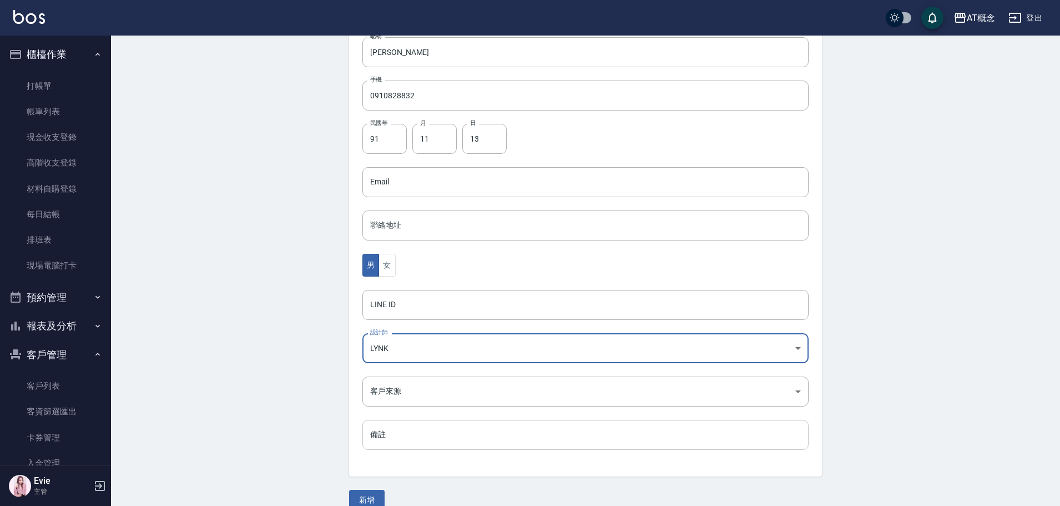
scroll to position [217, 0]
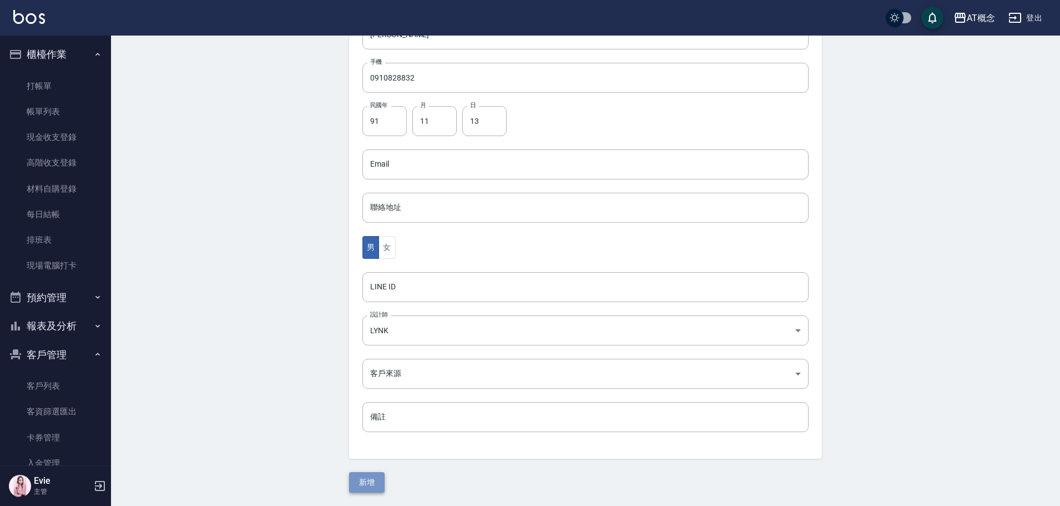
click at [367, 483] on button "新增" at bounding box center [367, 482] width 36 height 21
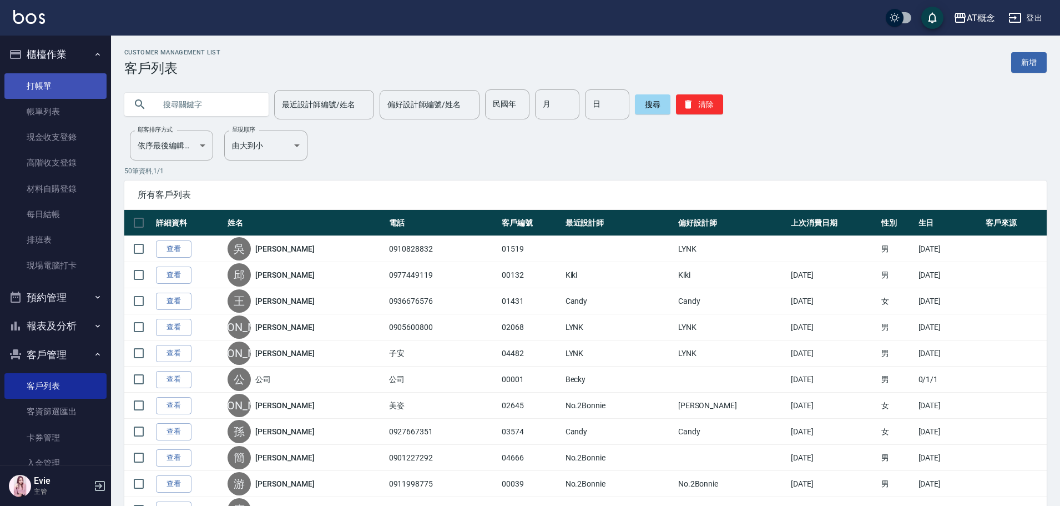
click at [39, 79] on link "打帳單" at bounding box center [55, 86] width 102 height 26
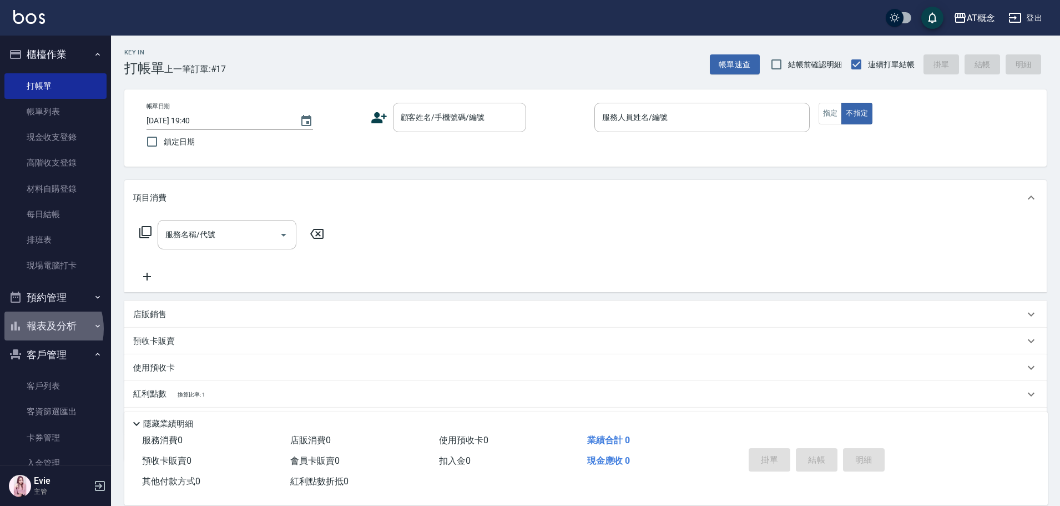
click at [37, 329] on button "報表及分析" at bounding box center [55, 325] width 102 height 29
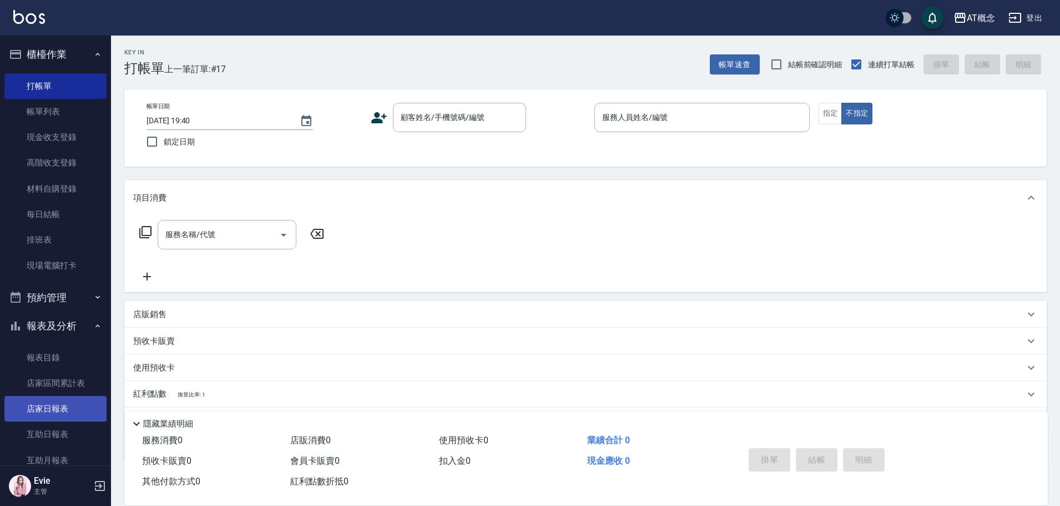
click at [51, 407] on link "店家日報表" at bounding box center [55, 409] width 102 height 26
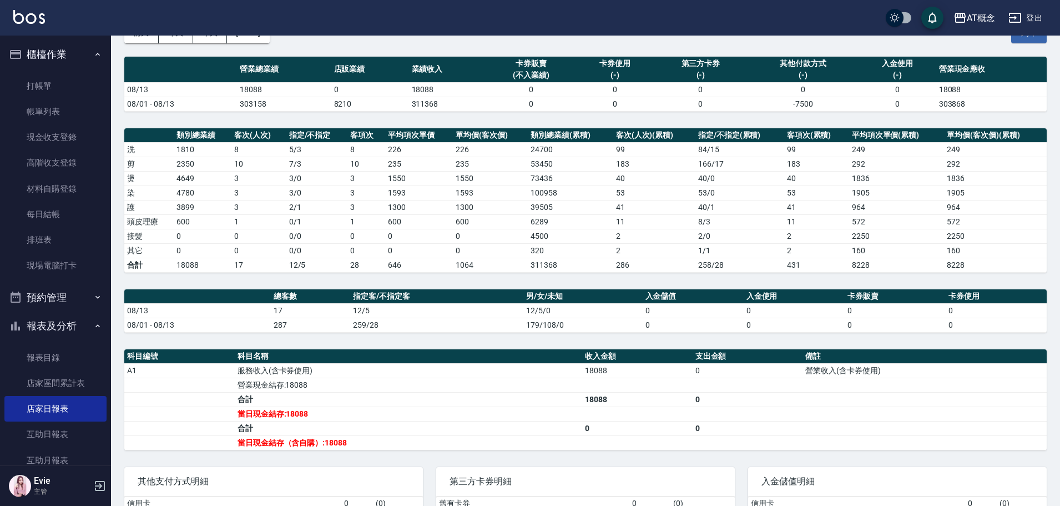
scroll to position [166, 0]
